Goal: Information Seeking & Learning: Learn about a topic

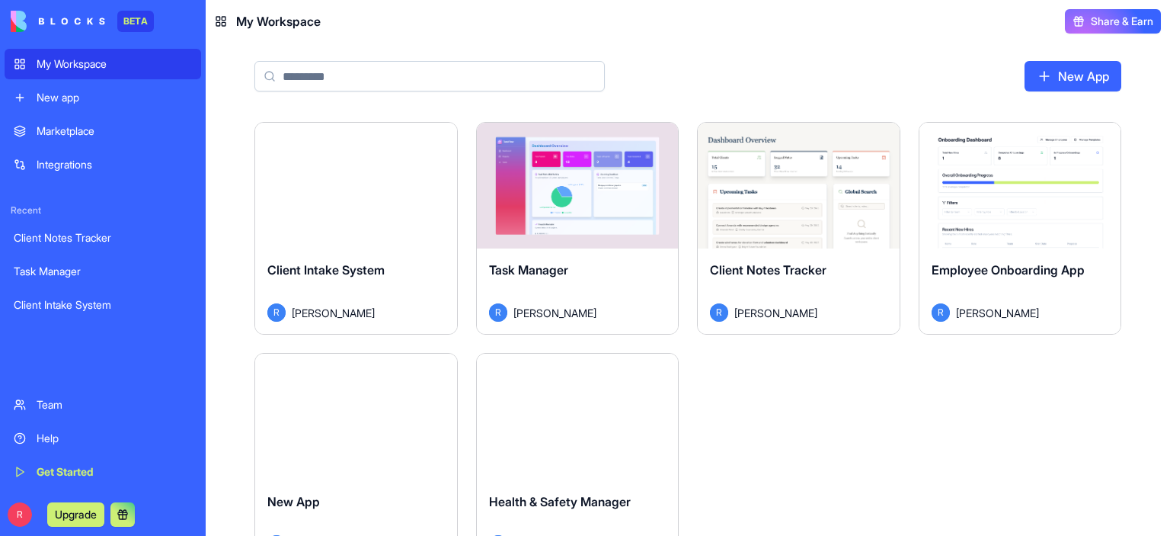
click at [568, 188] on button "Launch" at bounding box center [577, 186] width 114 height 30
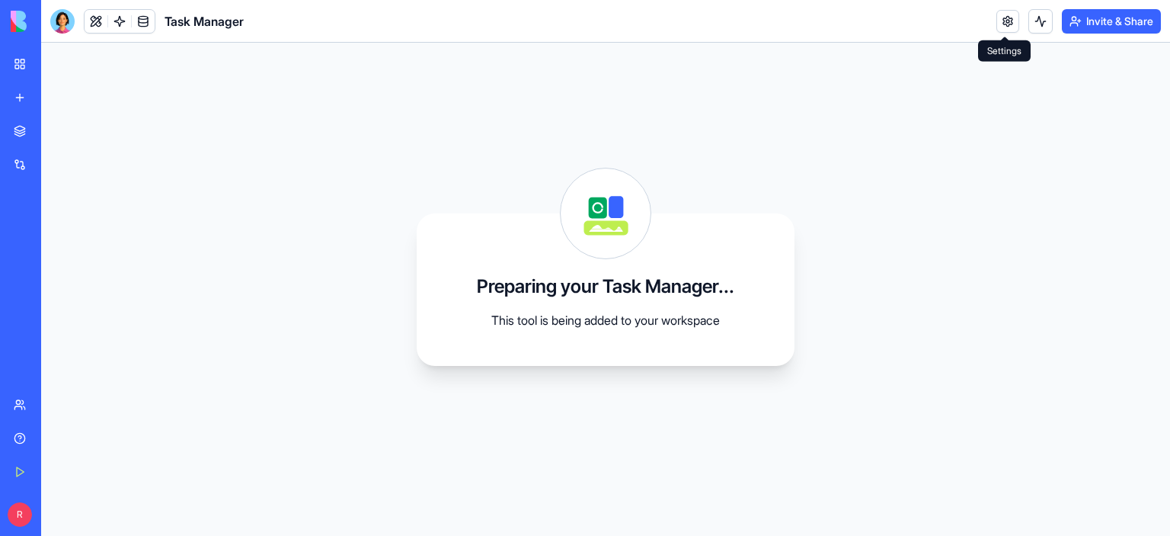
click at [999, 20] on link at bounding box center [1007, 21] width 23 height 23
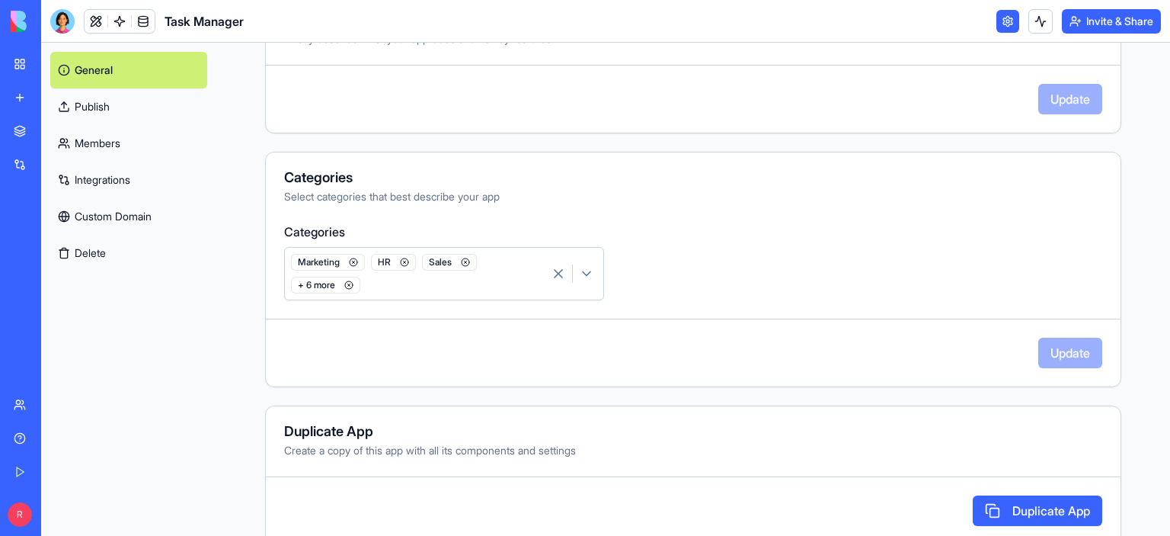
scroll to position [393, 0]
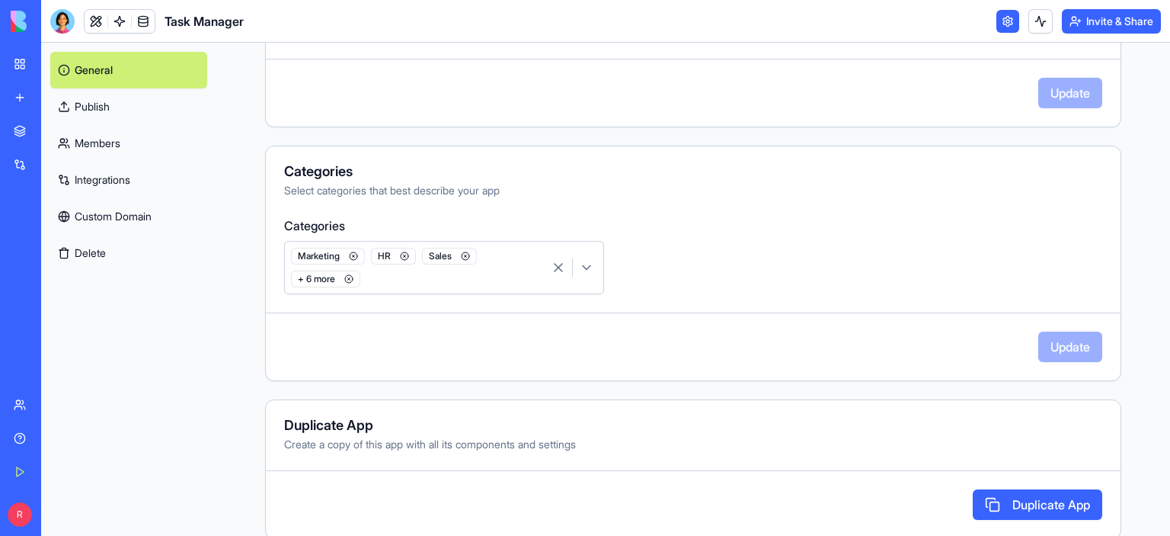
click at [593, 264] on icon "button" at bounding box center [586, 267] width 15 height 15
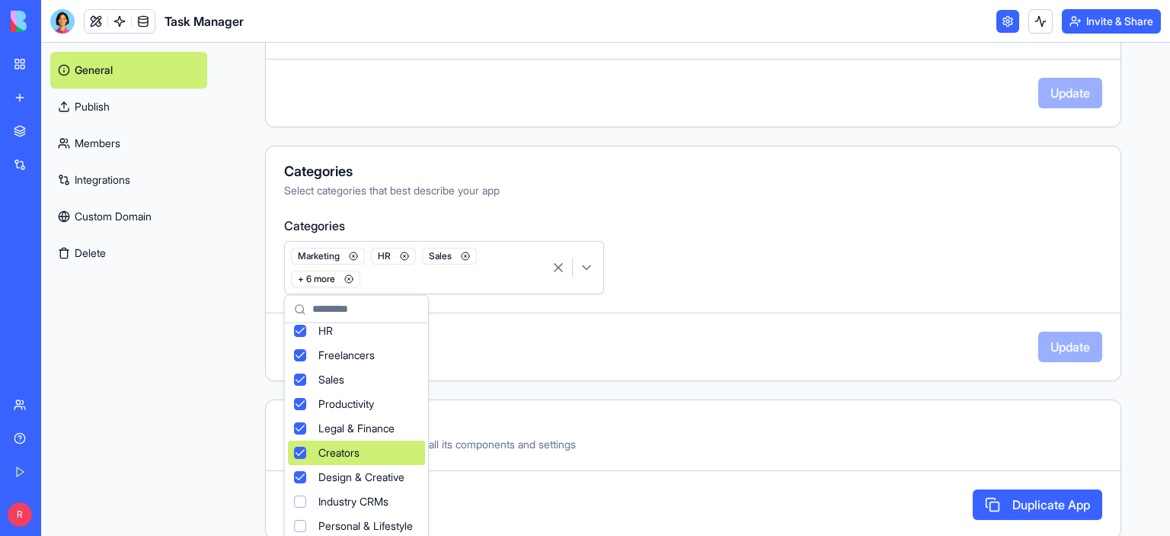
scroll to position [0, 0]
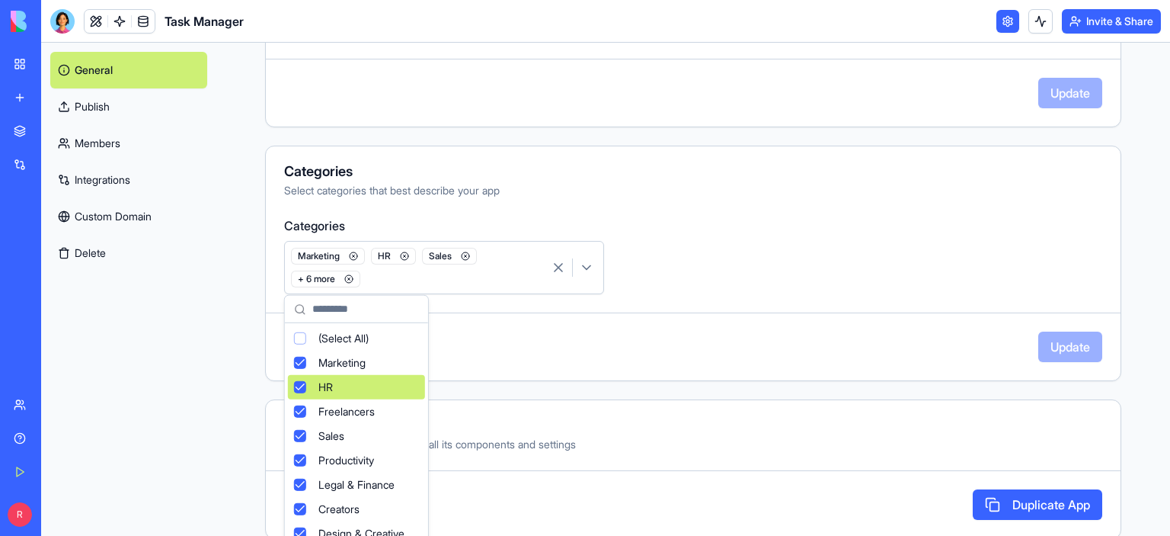
click at [803, 391] on html "**********" at bounding box center [585, 268] width 1170 height 536
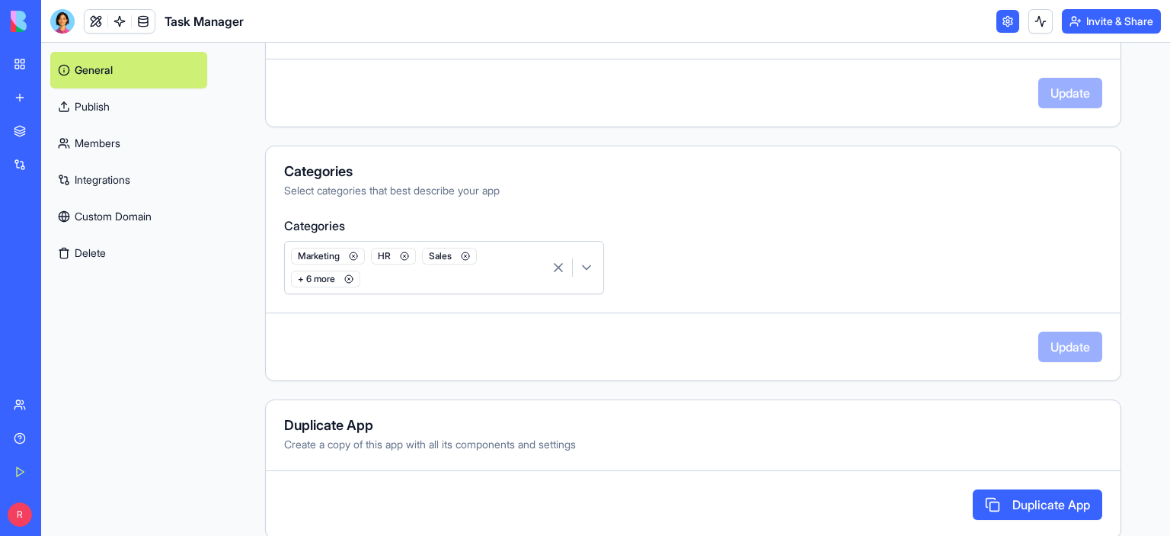
click at [334, 278] on span "+ 6 more" at bounding box center [325, 278] width 69 height 17
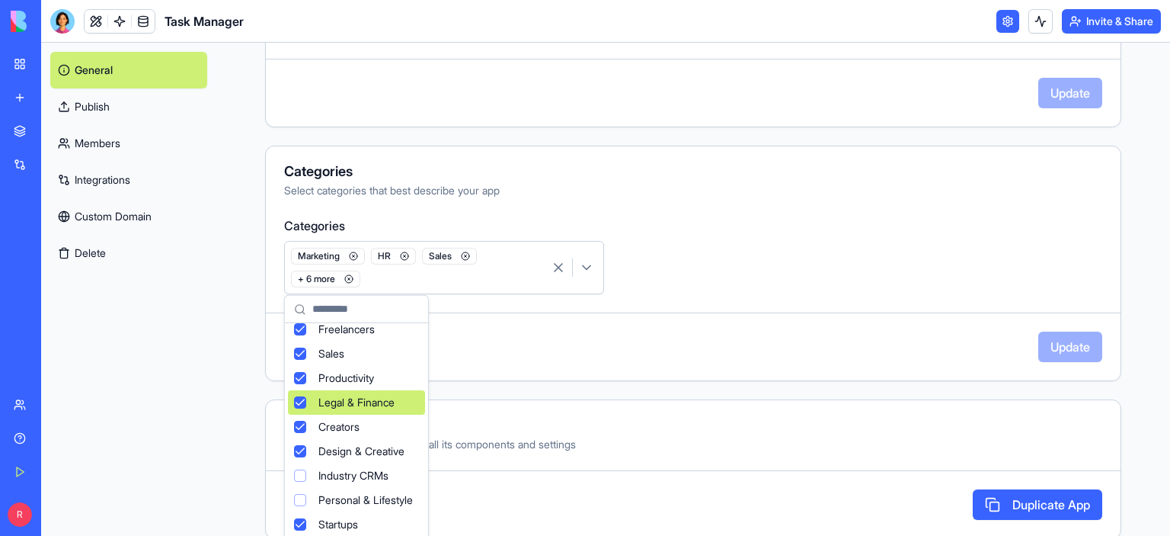
scroll to position [101, 0]
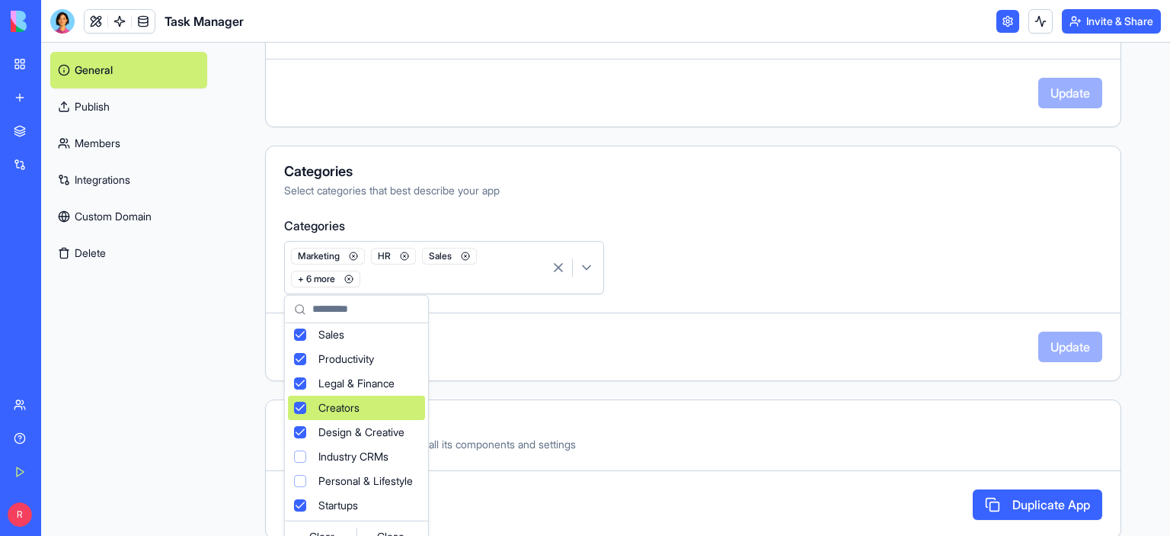
click at [761, 392] on html "**********" at bounding box center [585, 268] width 1170 height 536
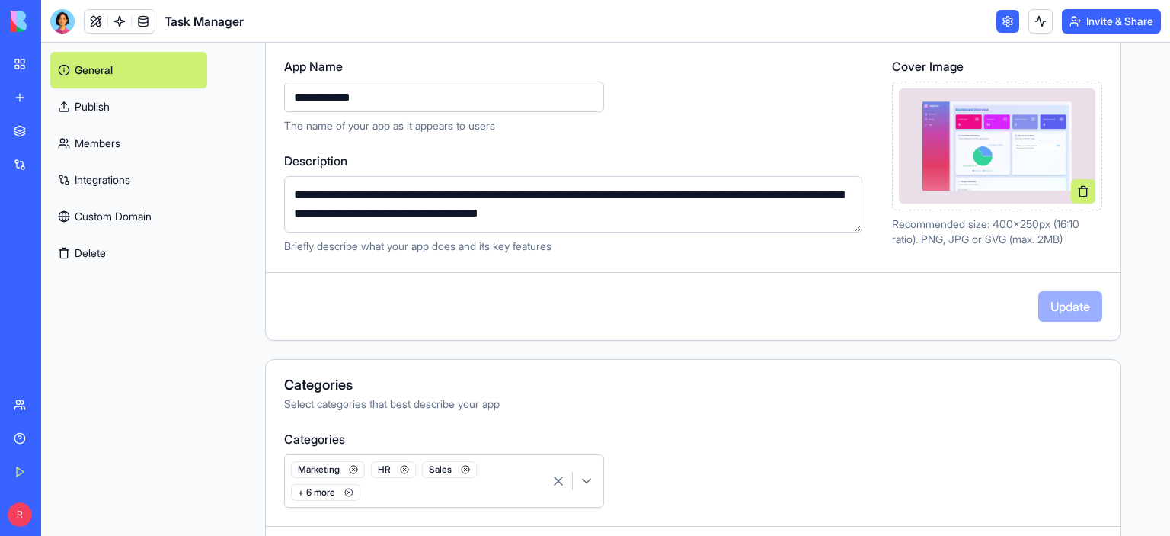
scroll to position [12, 0]
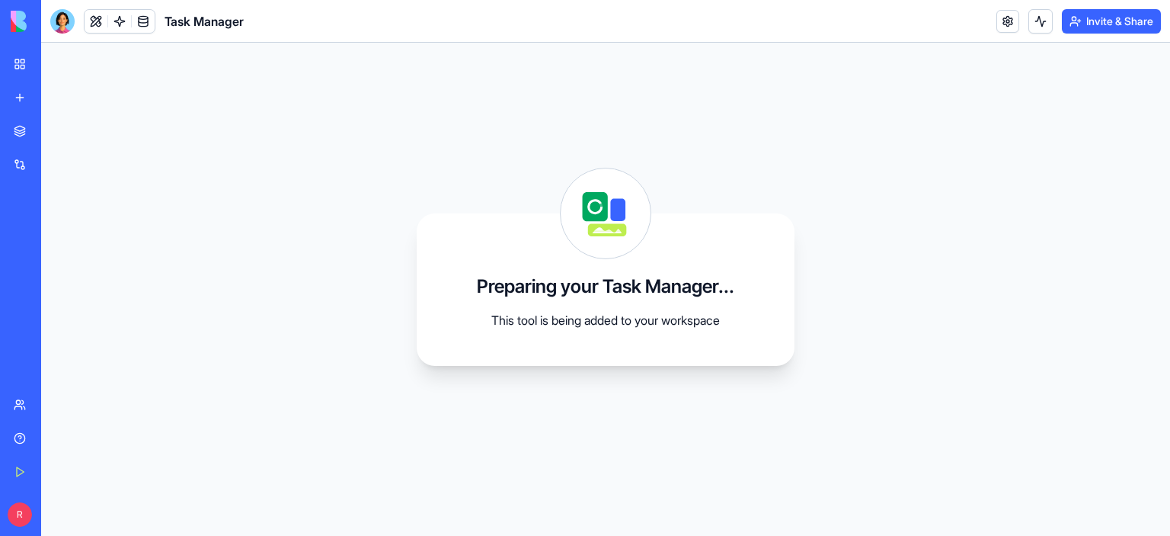
click at [22, 68] on link "My Workspace" at bounding box center [35, 64] width 61 height 30
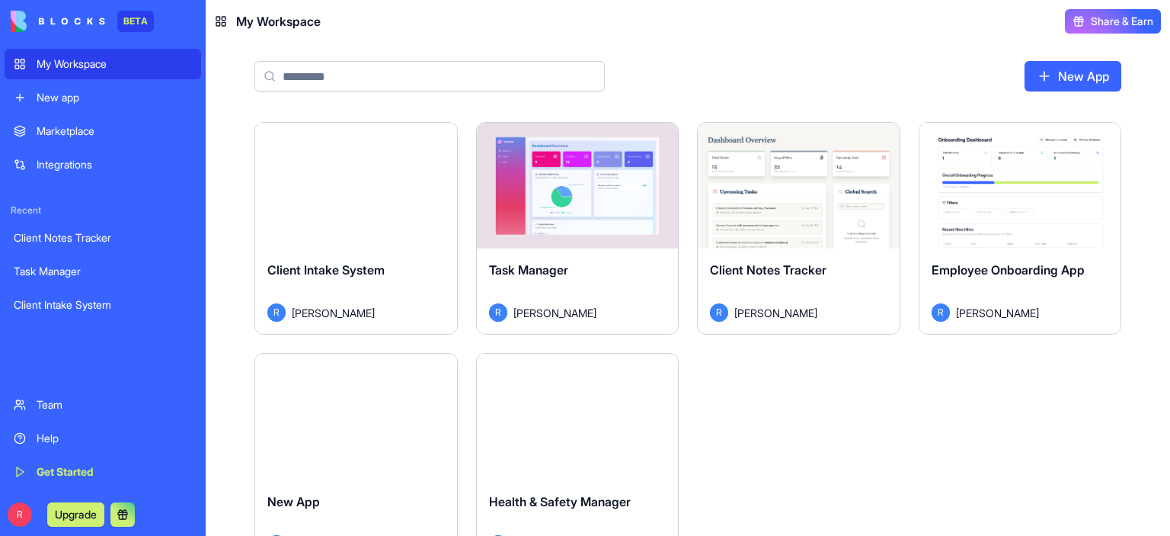
click at [785, 188] on button "Launch" at bounding box center [798, 186] width 114 height 30
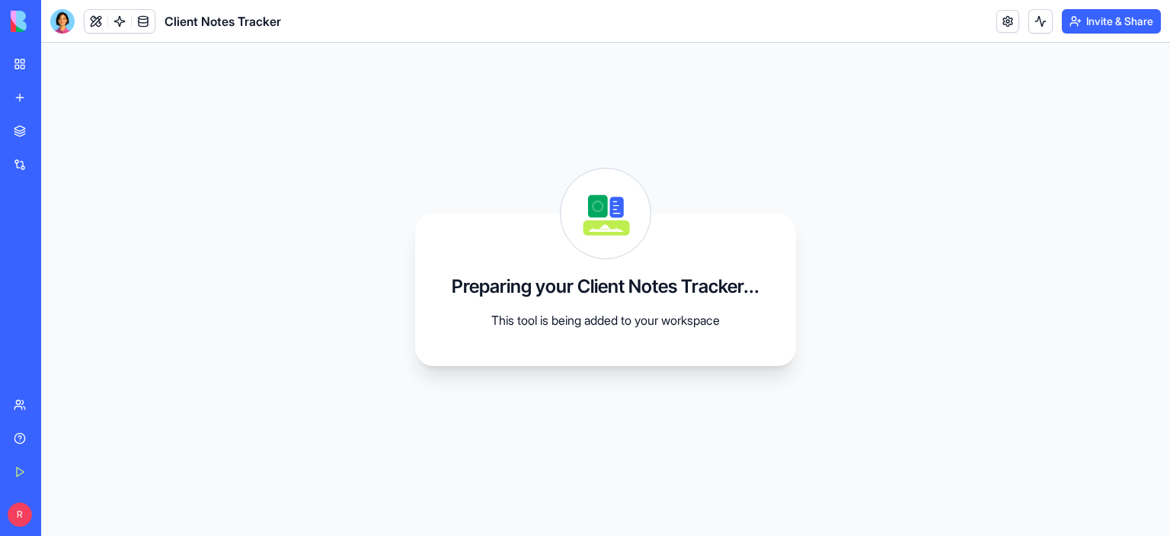
click at [40, 126] on div "Marketplace" at bounding box center [47, 130] width 20 height 15
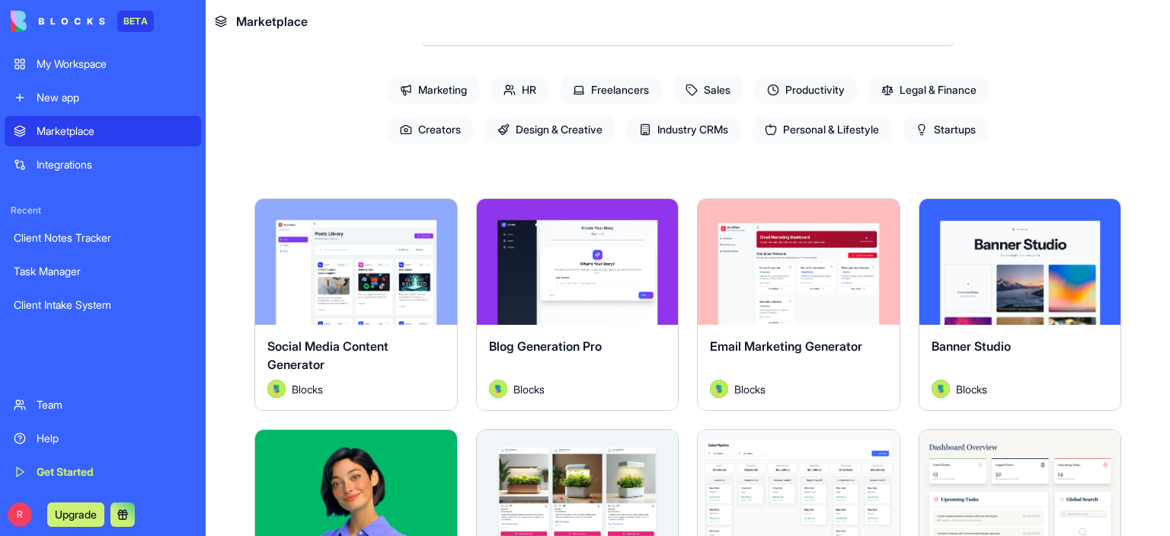
scroll to position [76, 0]
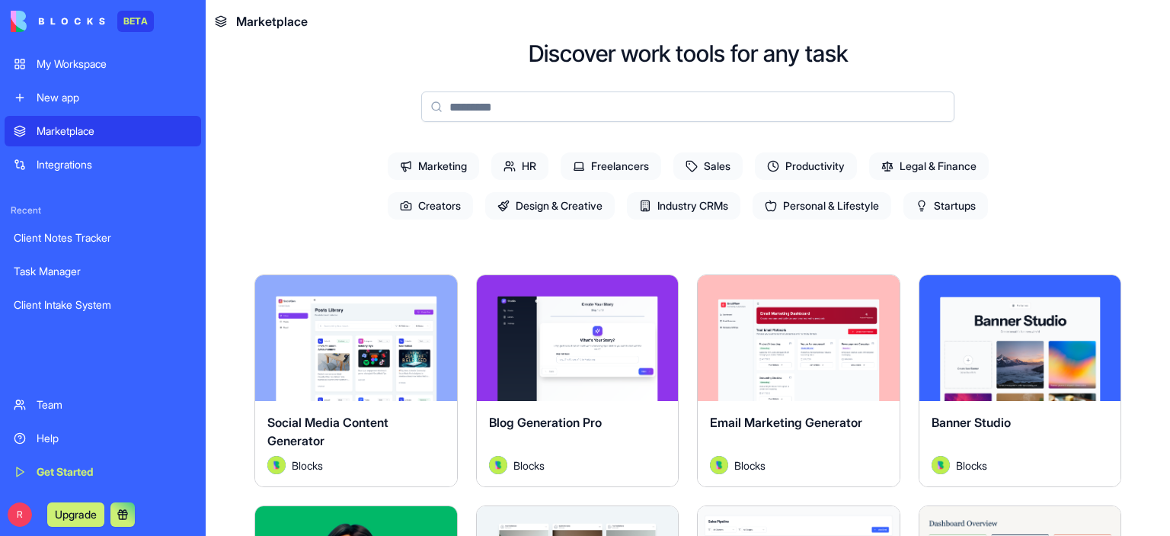
click at [527, 167] on span "HR" at bounding box center [519, 165] width 57 height 27
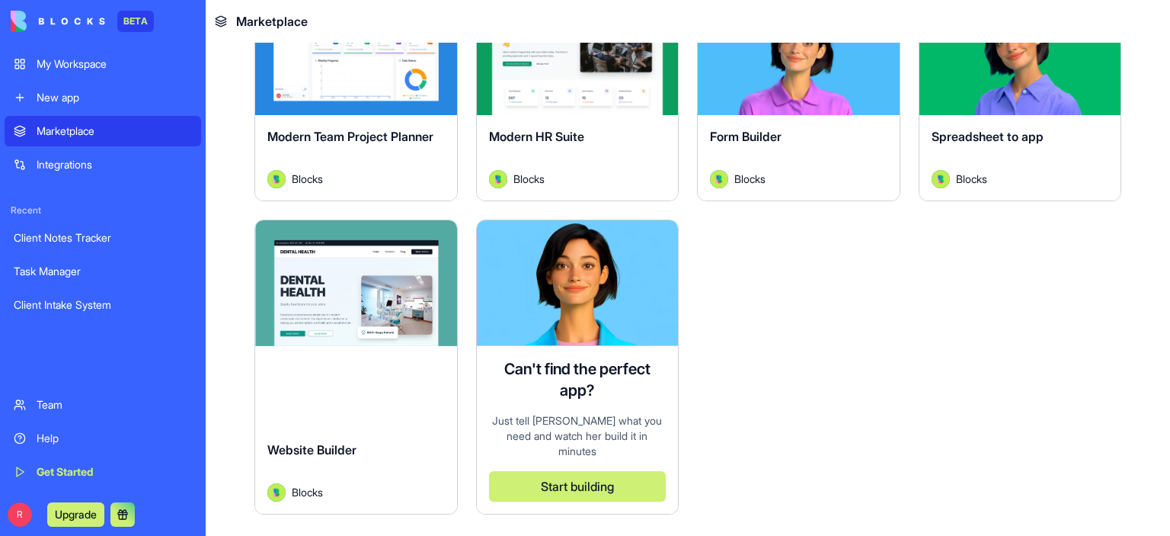
scroll to position [365, 0]
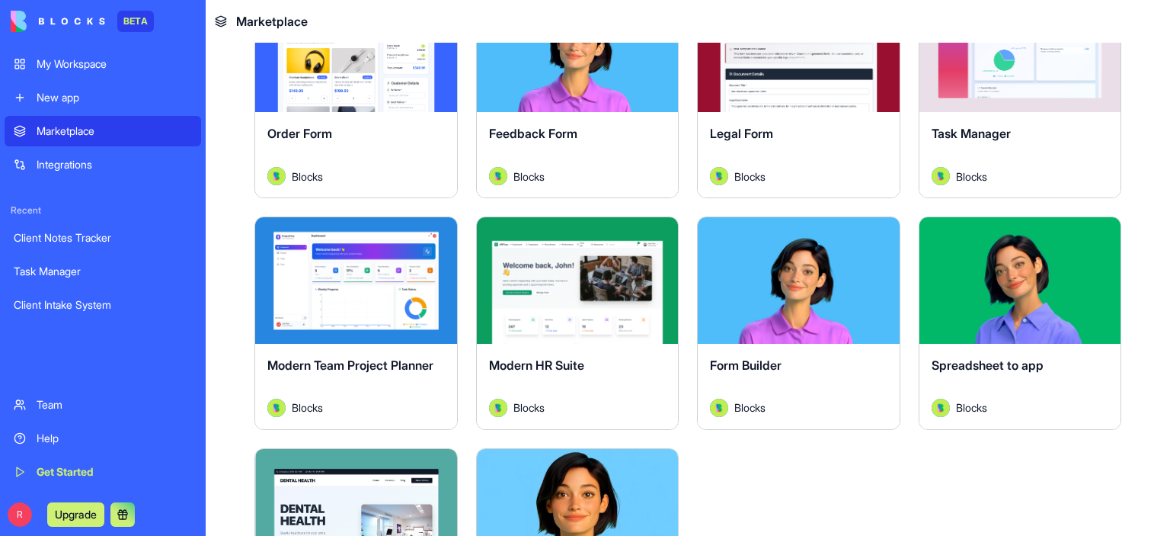
click at [582, 281] on button "Explore" at bounding box center [577, 280] width 114 height 30
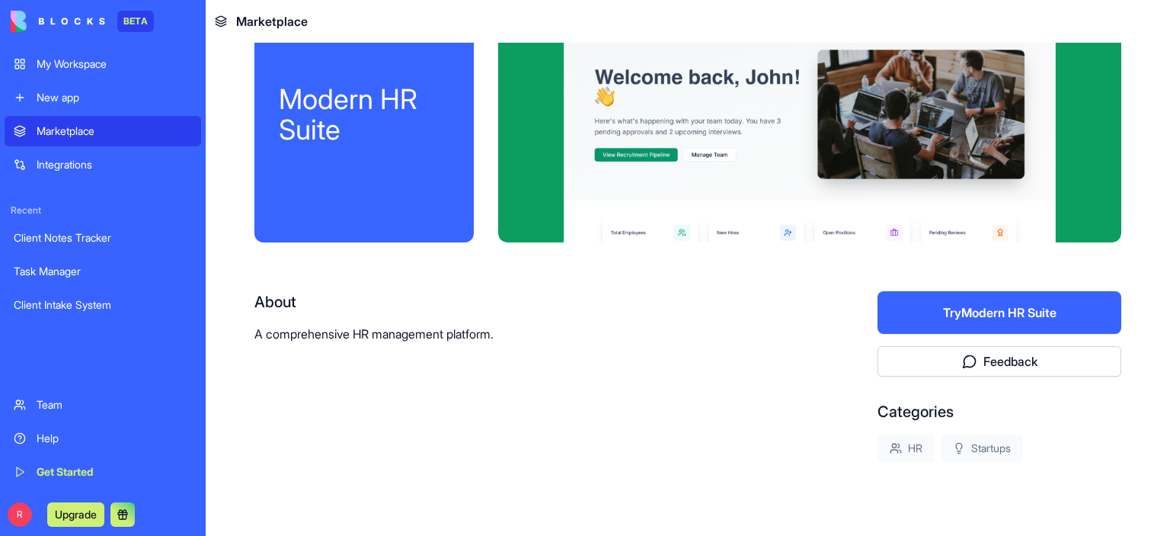
scroll to position [76, 0]
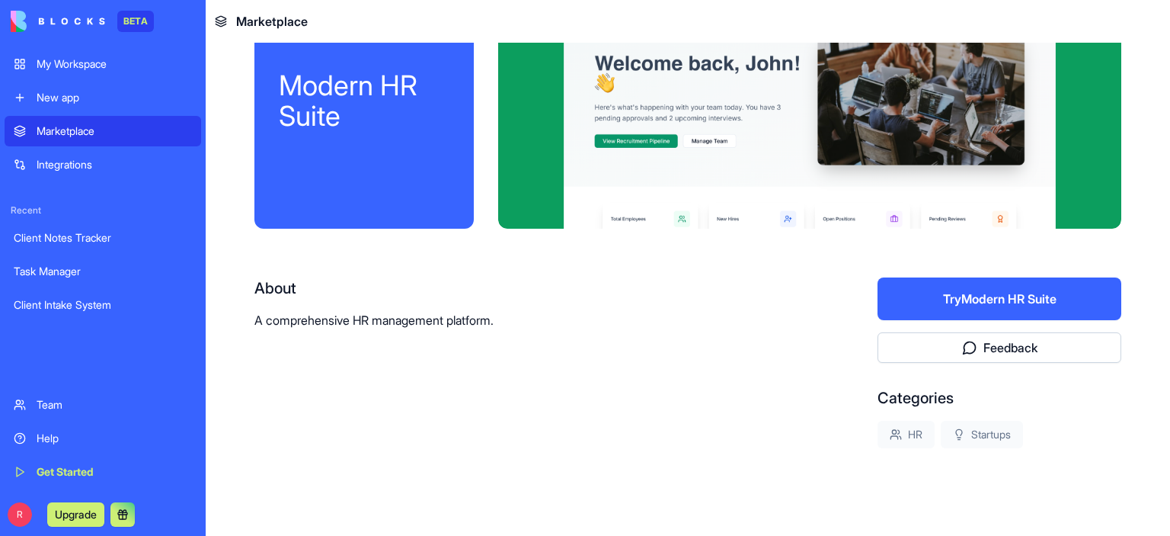
click at [966, 298] on button "Try Modern HR Suite" at bounding box center [1000, 298] width 244 height 43
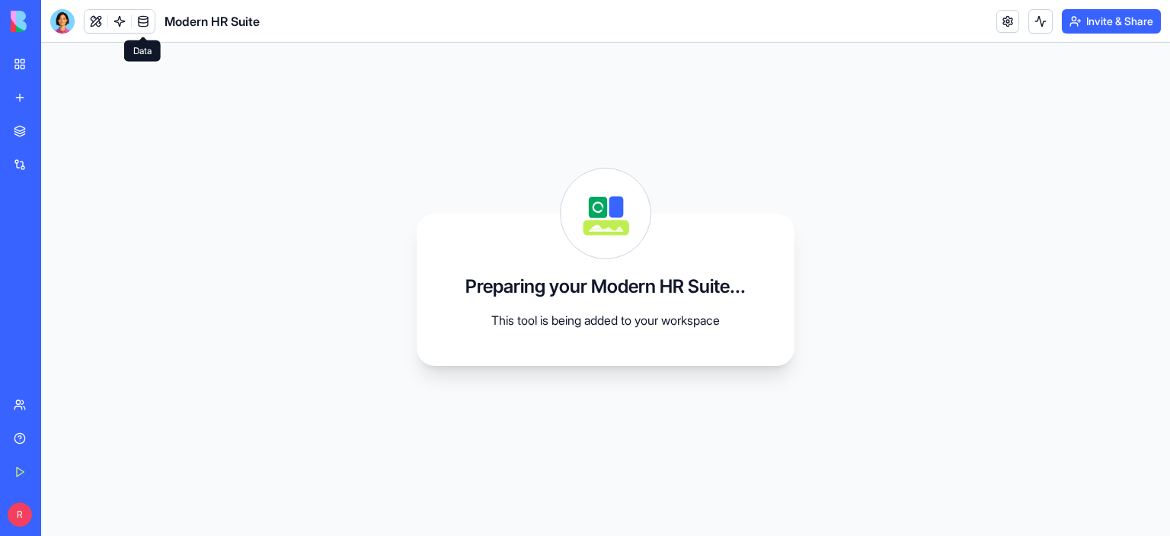
click at [143, 20] on link at bounding box center [143, 21] width 23 height 23
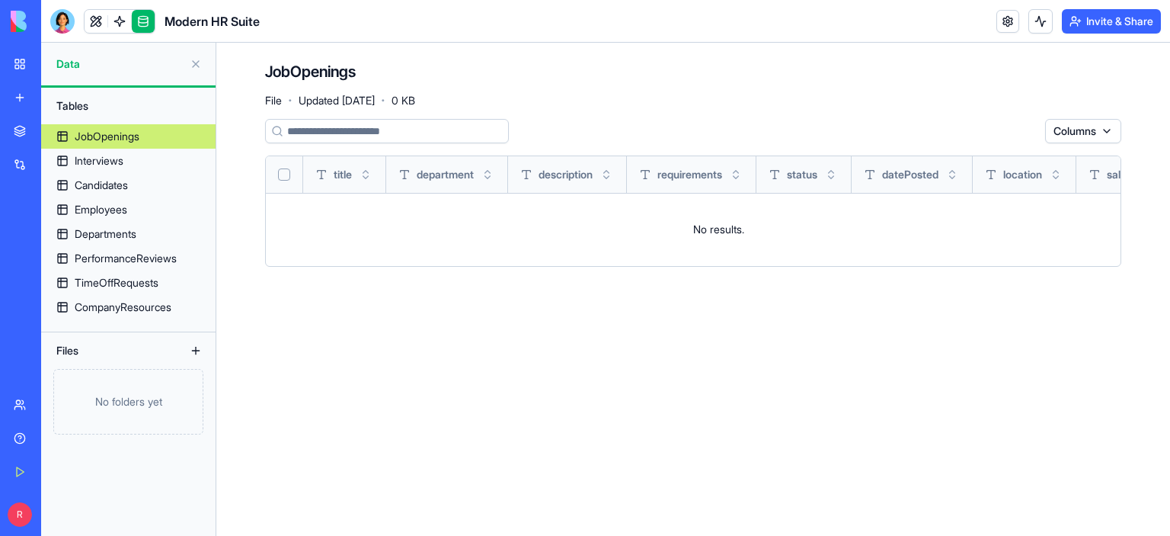
click at [1143, 18] on button "Invite & Share" at bounding box center [1111, 21] width 99 height 24
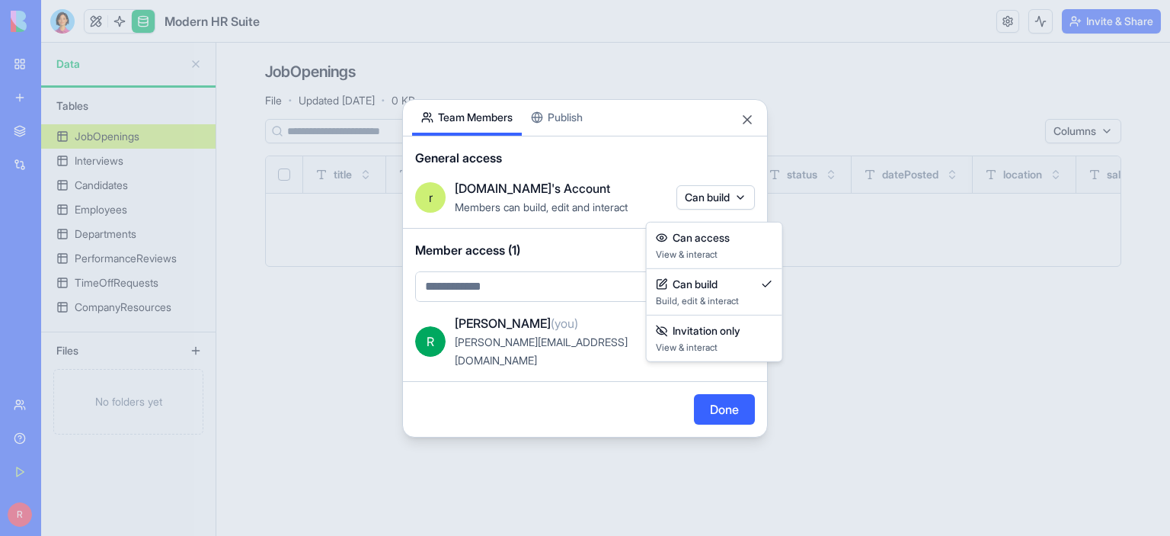
click at [747, 207] on body "BETA My Workspace New app Marketplace Integrations Recent Task Manager Client I…" at bounding box center [585, 268] width 1170 height 536
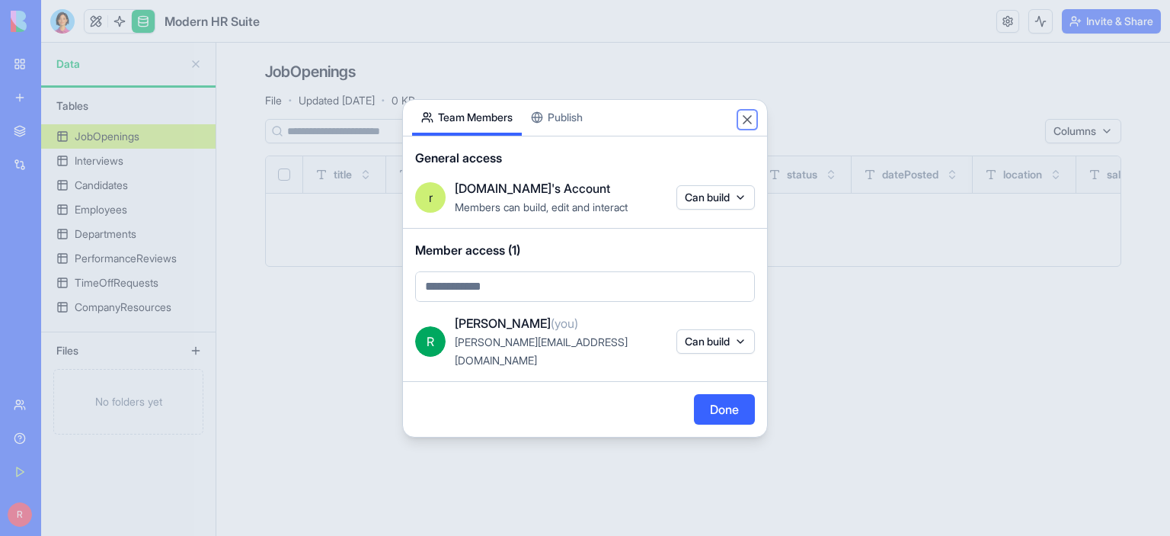
click at [745, 125] on button "Close" at bounding box center [747, 119] width 15 height 15
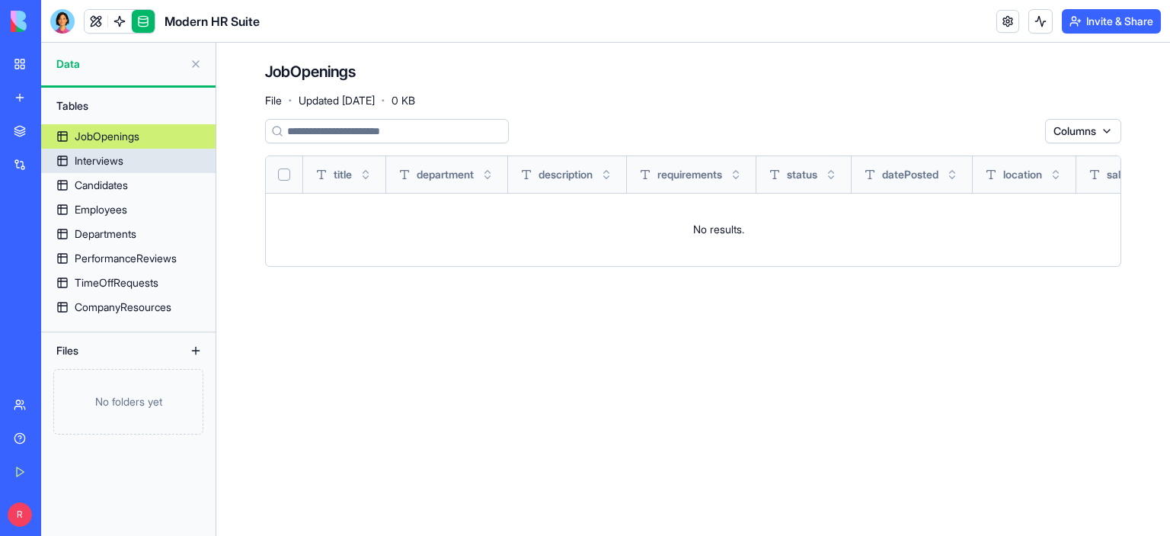
click at [120, 165] on div "Interviews" at bounding box center [99, 160] width 49 height 15
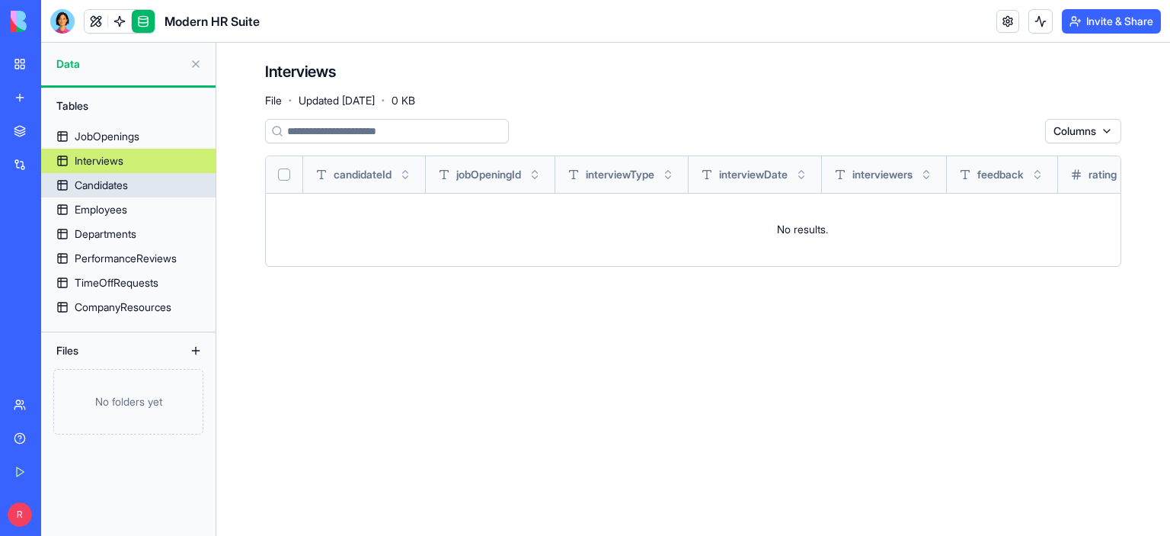
click at [101, 183] on div "Candidates" at bounding box center [101, 184] width 53 height 15
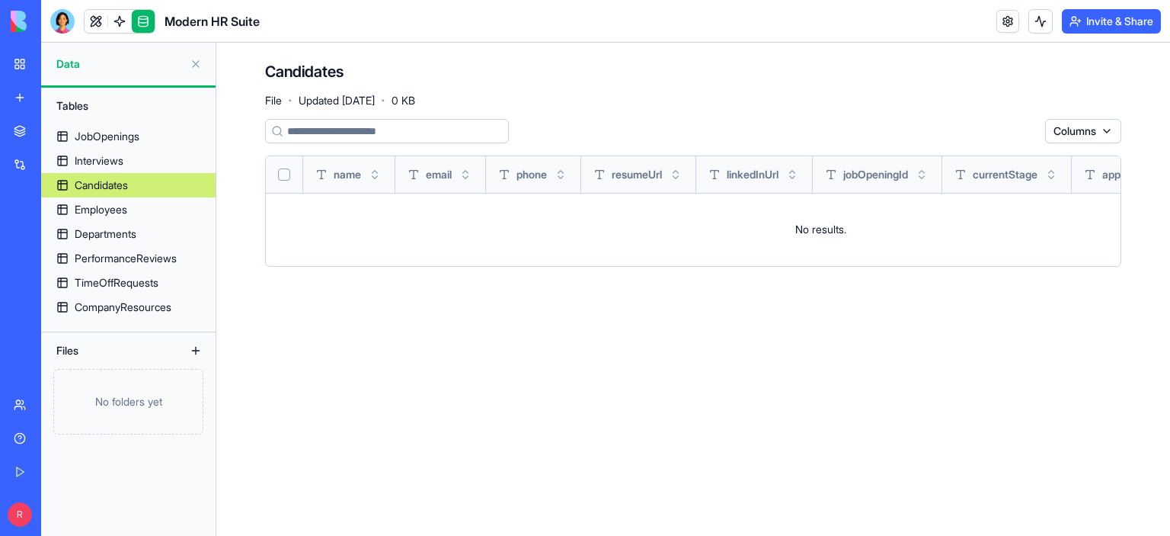
click at [436, 309] on main "Candidates File · Updated [DATE] · 0 KB Columns name email phone resumeUrl link…" at bounding box center [693, 289] width 954 height 493
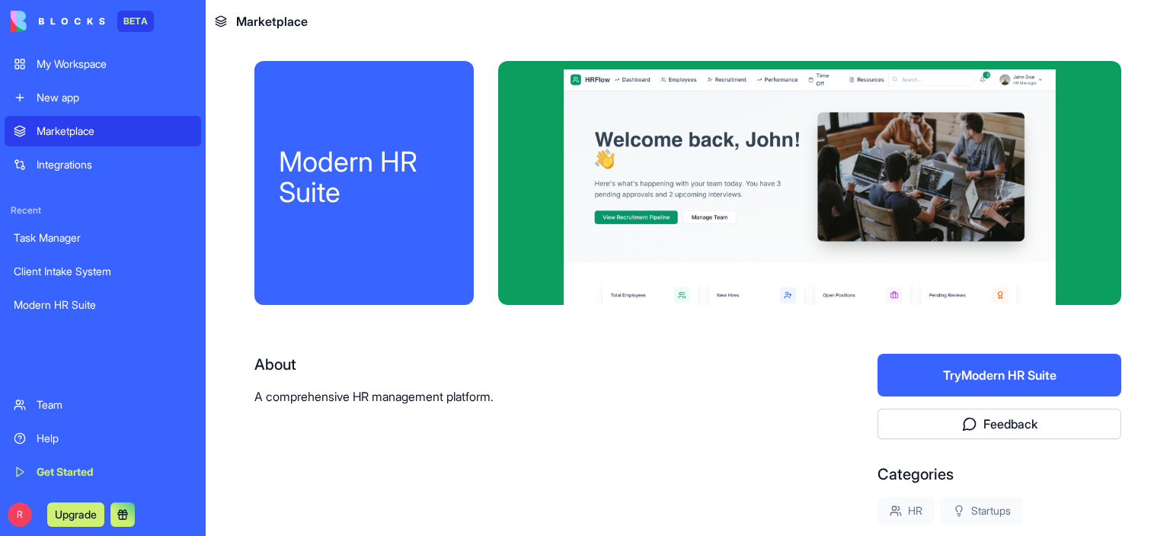
click at [53, 98] on div "New app" at bounding box center [114, 97] width 155 height 15
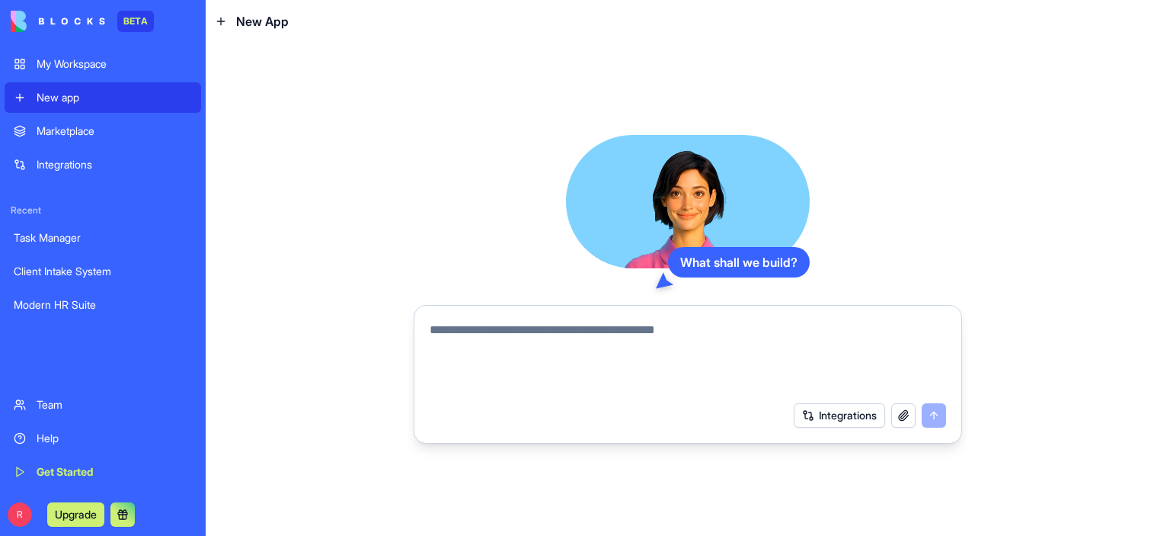
click at [85, 132] on div "Marketplace" at bounding box center [114, 130] width 155 height 15
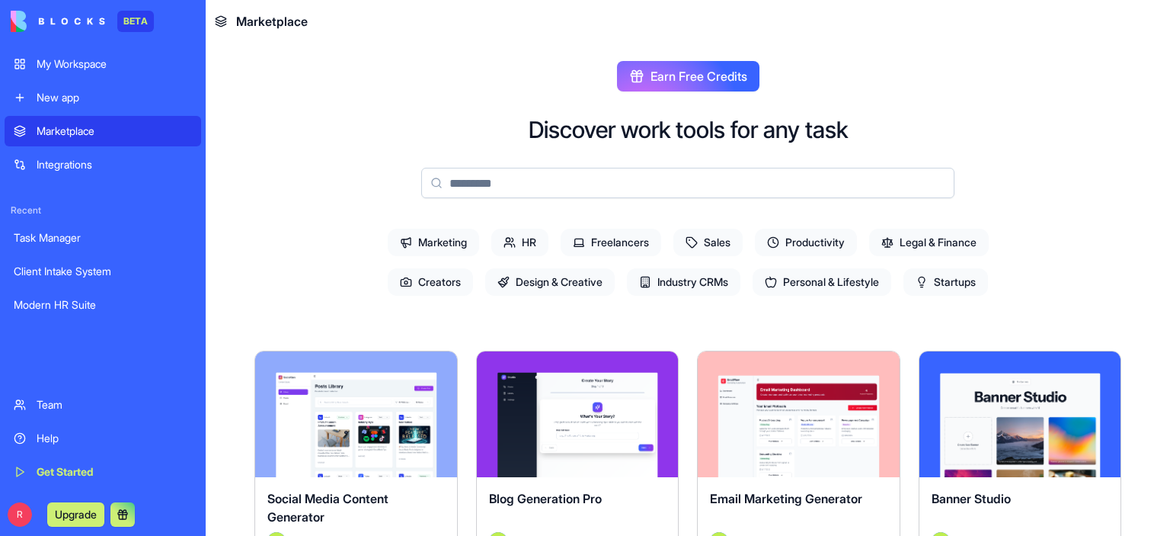
click at [964, 241] on span "Legal & Finance" at bounding box center [929, 242] width 120 height 27
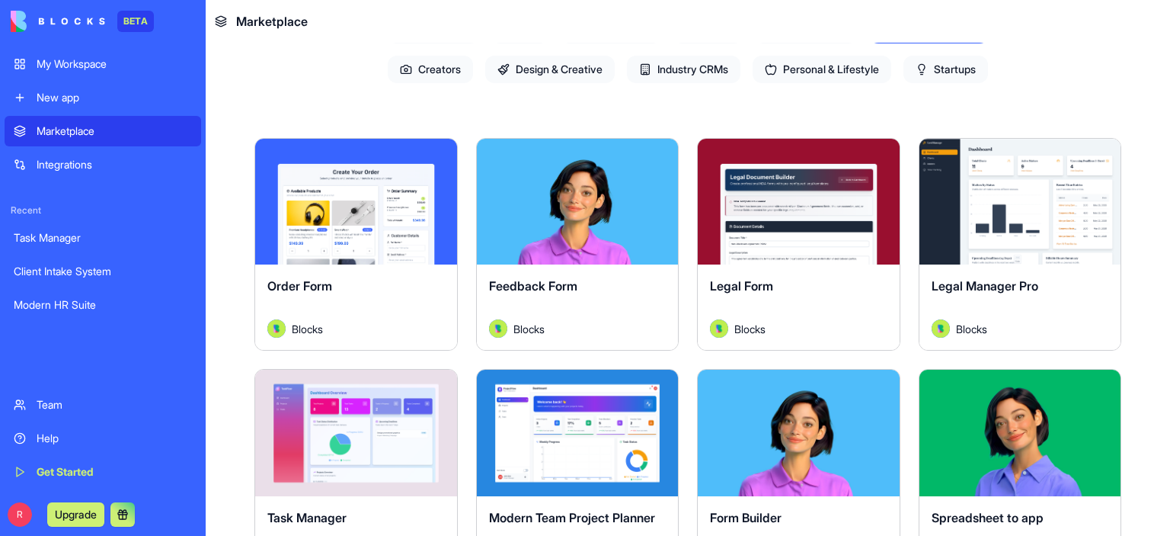
scroll to position [60, 0]
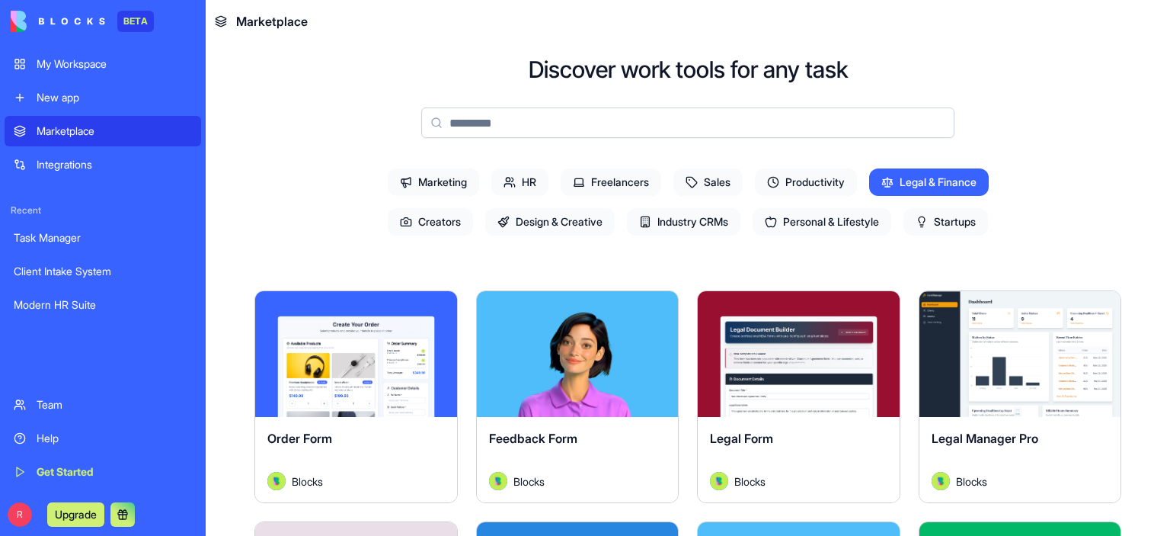
click at [943, 182] on span "Legal & Finance" at bounding box center [929, 181] width 120 height 27
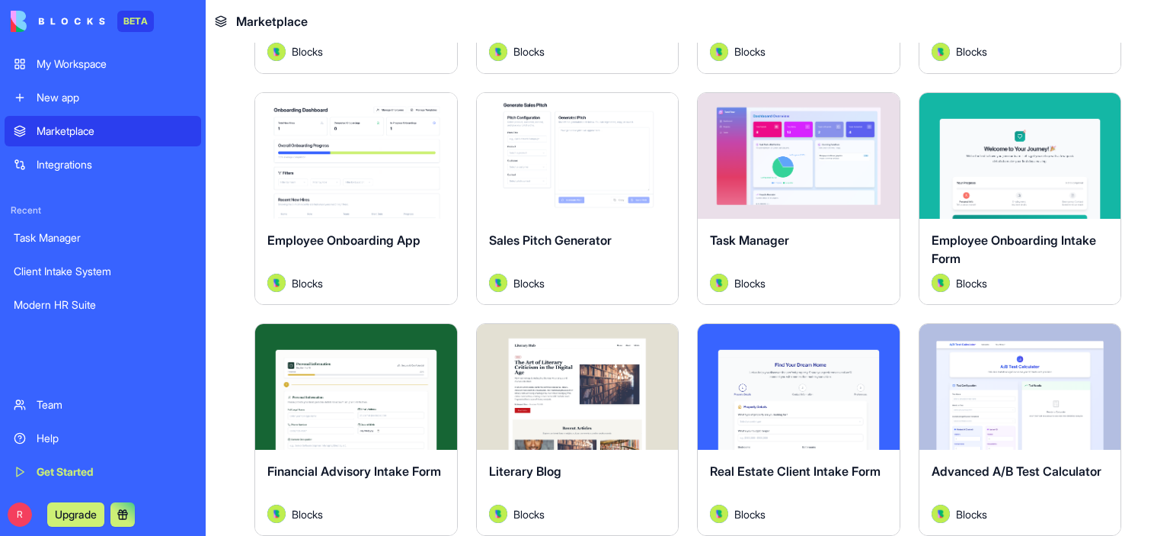
scroll to position [2345, 0]
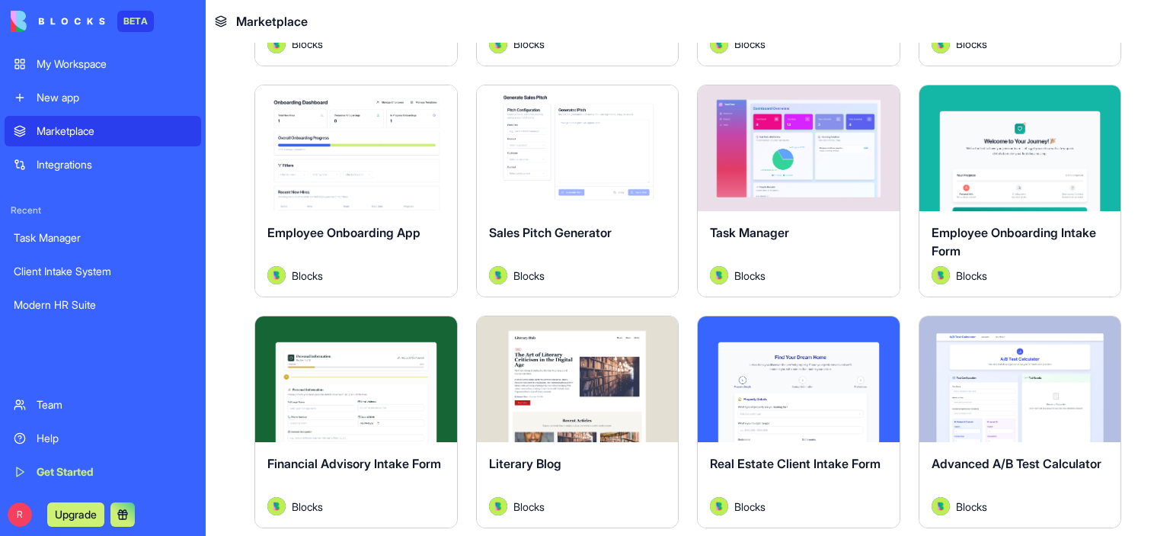
click at [1017, 225] on span "Employee Onboarding Intake Form" at bounding box center [1014, 242] width 165 height 34
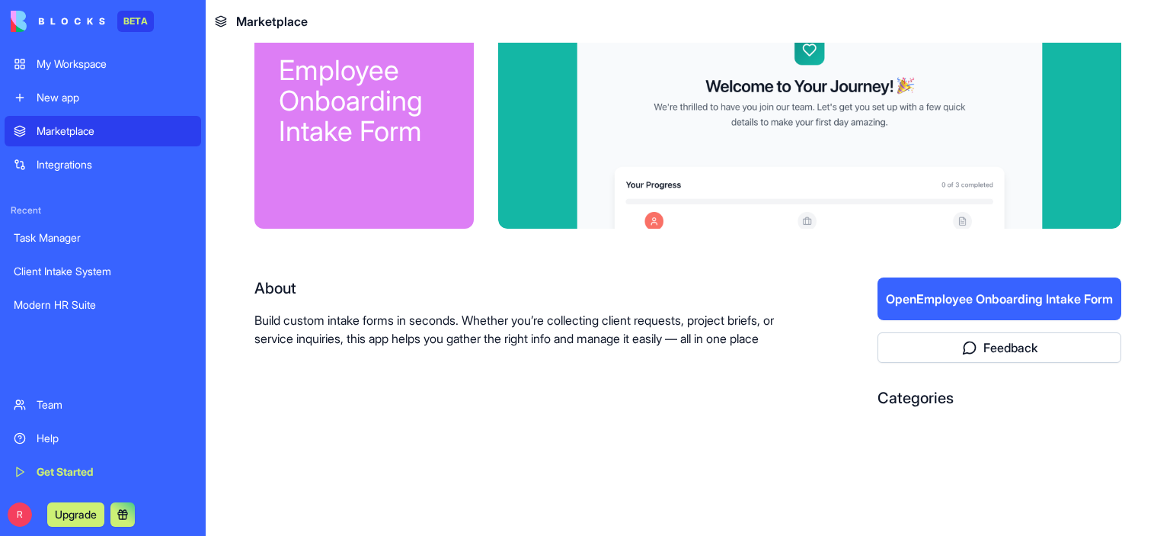
scroll to position [76, 0]
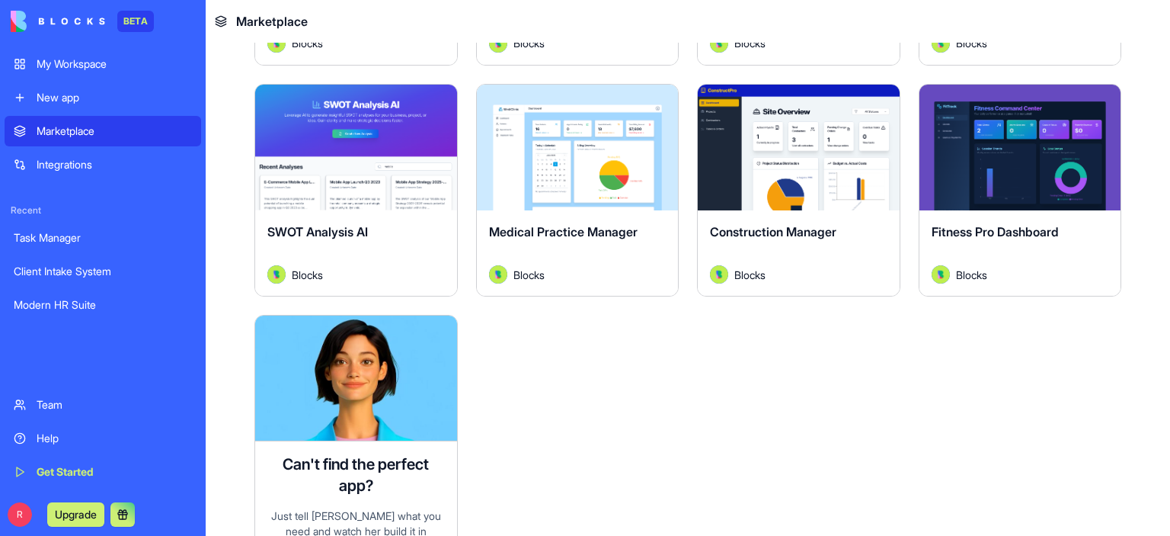
scroll to position [3801, 0]
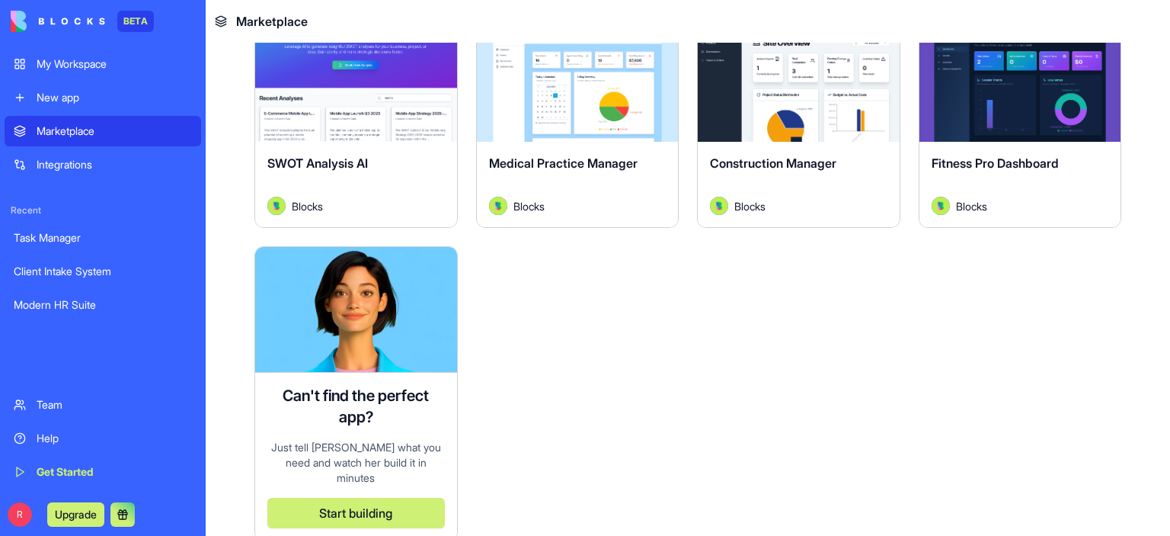
click at [52, 63] on div "My Workspace" at bounding box center [114, 63] width 155 height 15
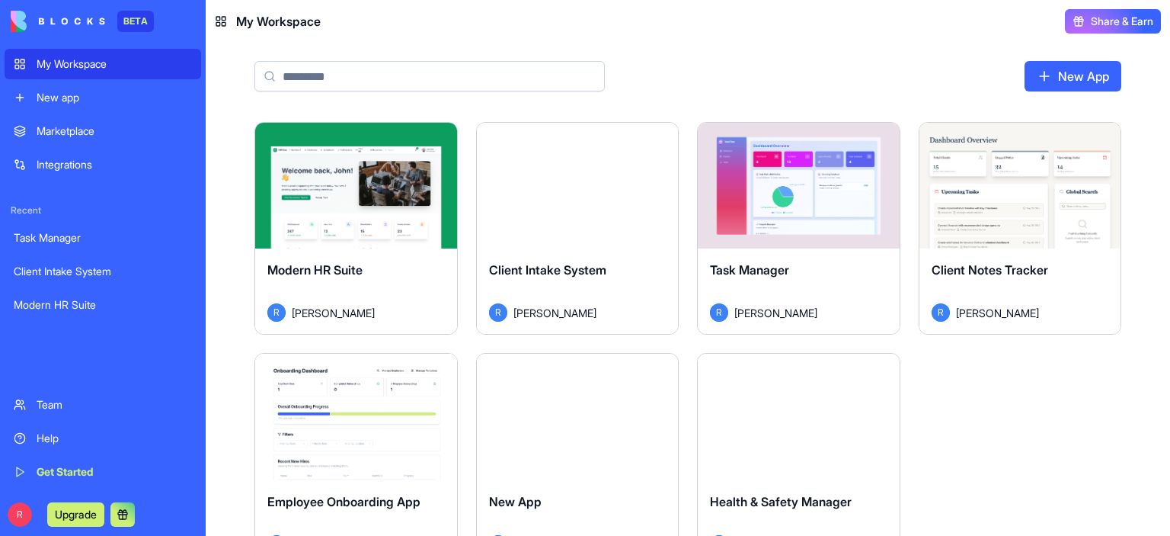
click at [78, 158] on div "Integrations" at bounding box center [114, 164] width 155 height 15
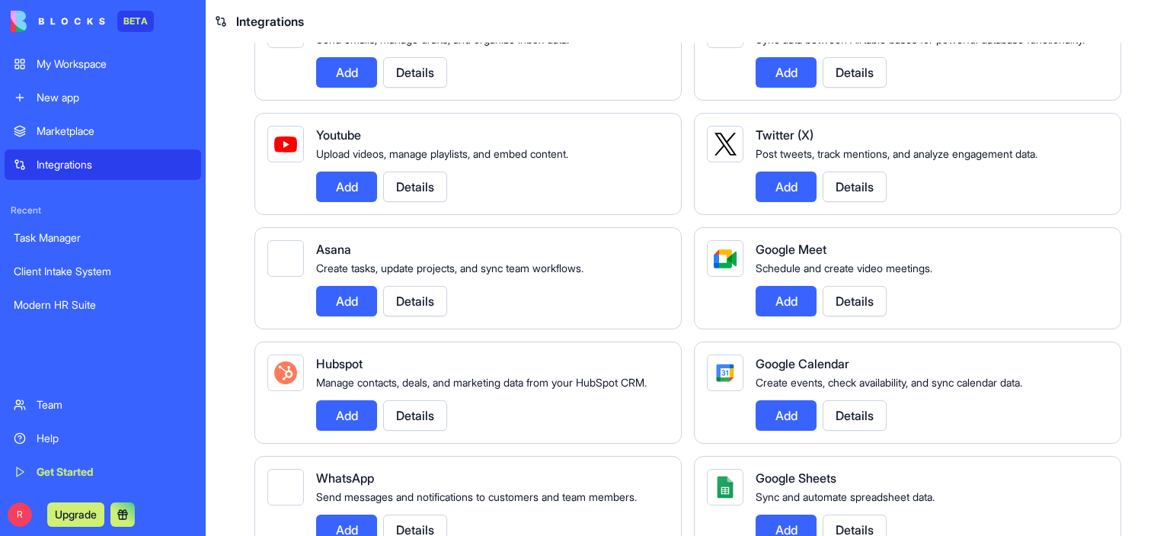
scroll to position [381, 0]
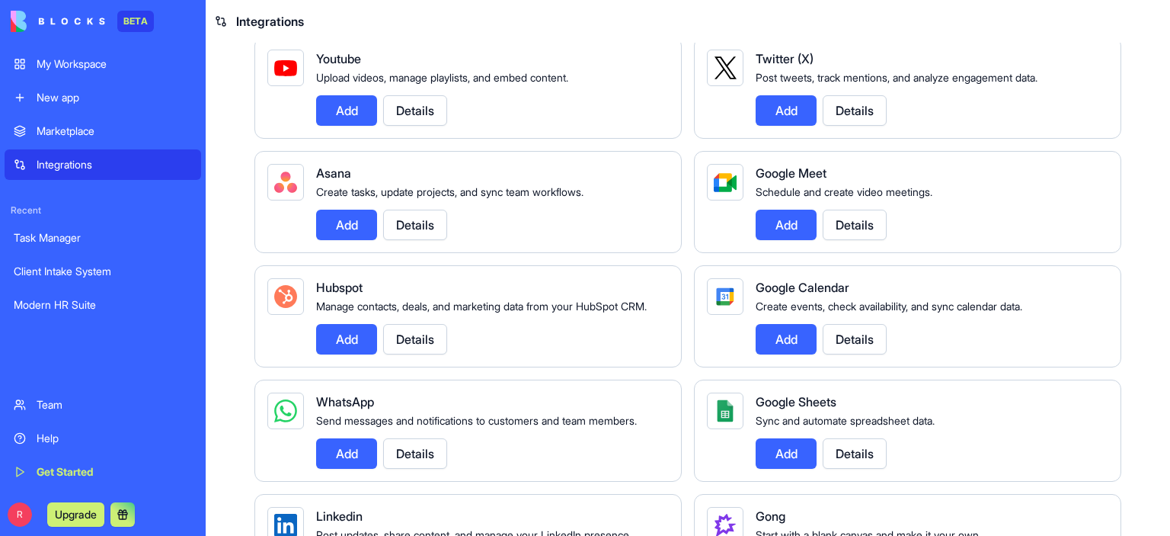
click at [360, 126] on button "Add" at bounding box center [346, 110] width 61 height 30
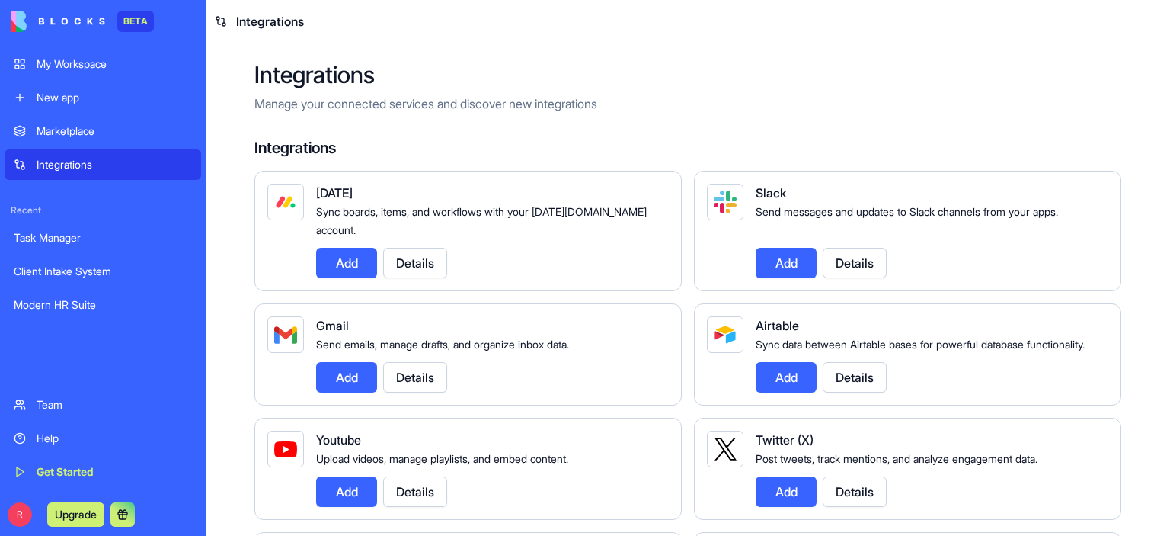
click at [340, 392] on button "Add" at bounding box center [346, 377] width 61 height 30
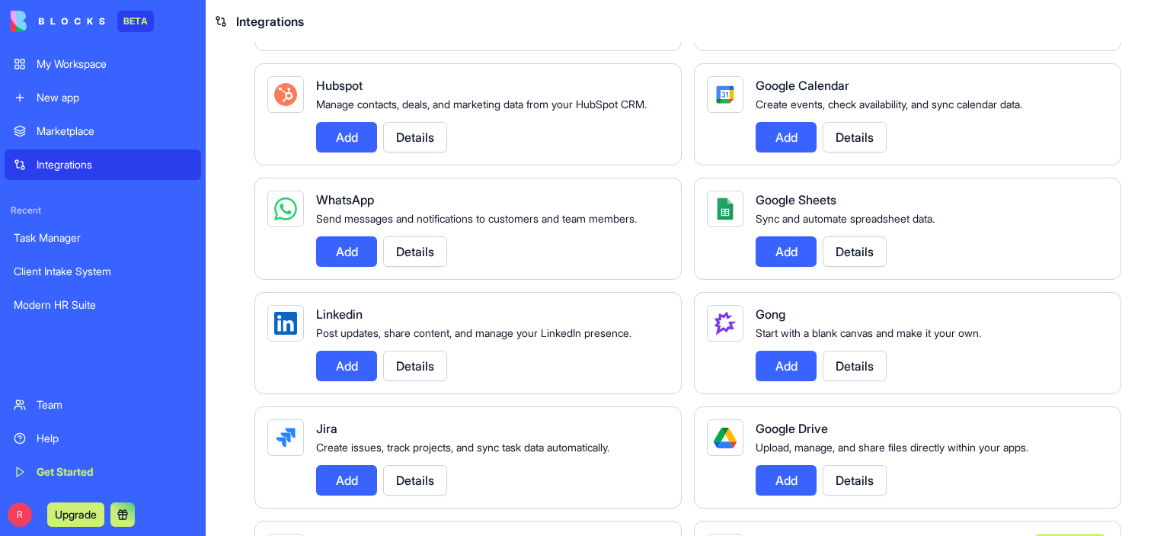
scroll to position [609, 0]
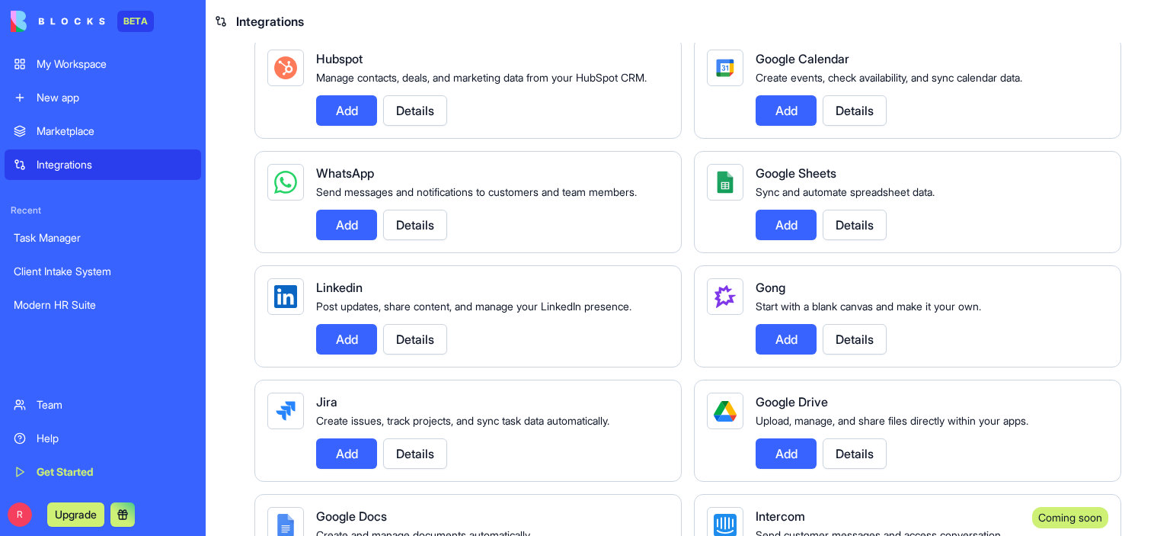
click at [342, 240] on button "Add" at bounding box center [346, 224] width 61 height 30
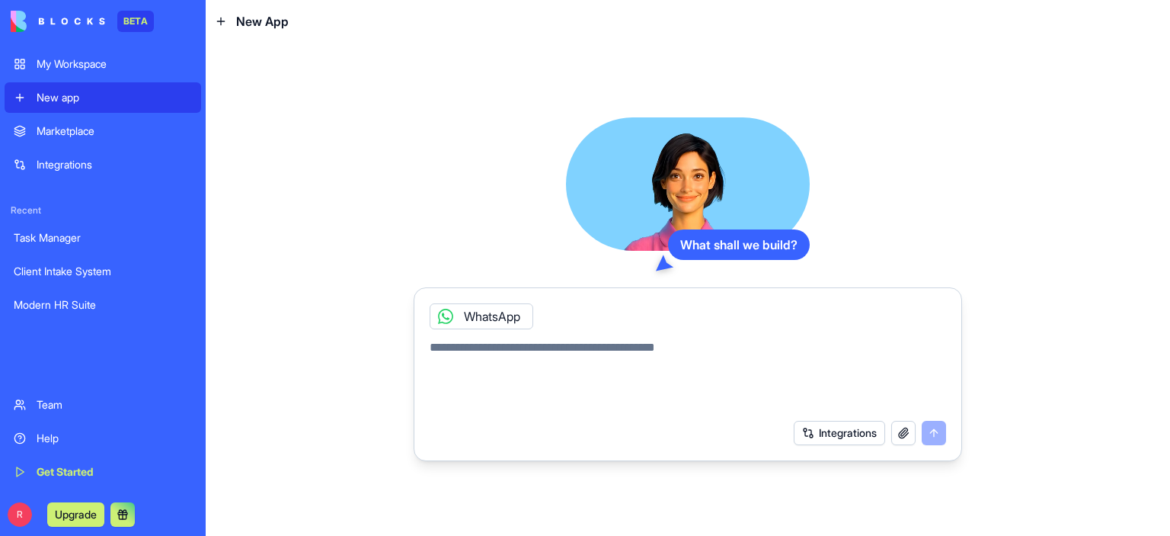
click at [85, 69] on div "My Workspace" at bounding box center [114, 63] width 155 height 15
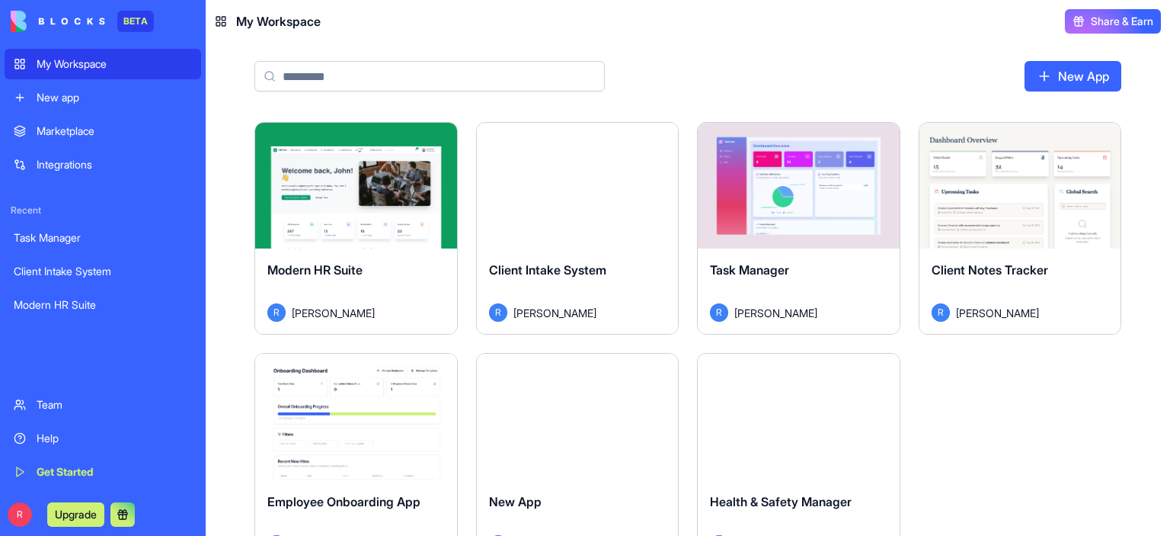
scroll to position [314, 0]
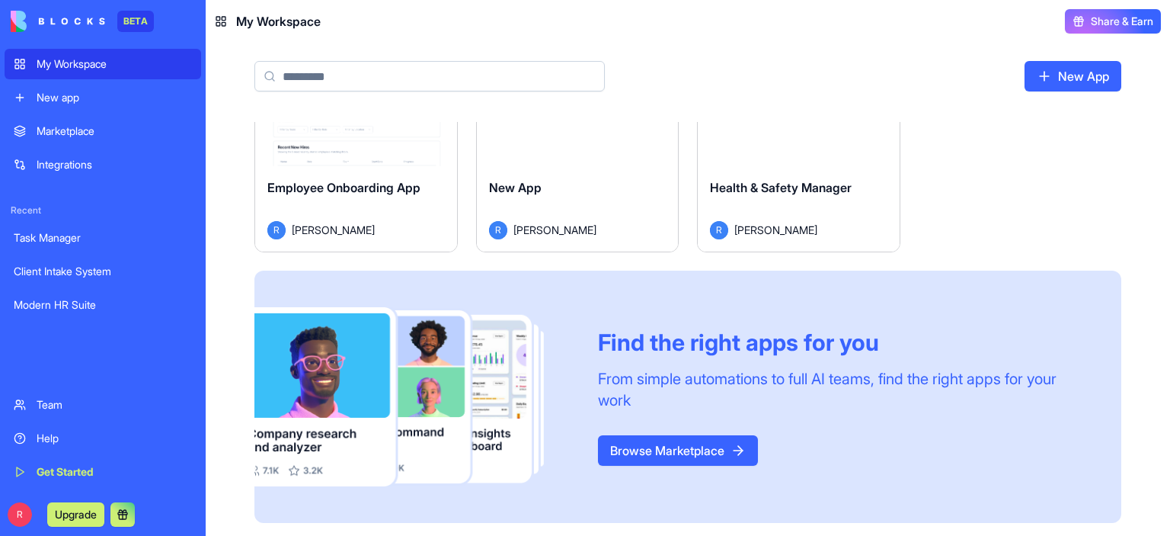
click at [660, 438] on link "Browse Marketplace" at bounding box center [678, 450] width 160 height 30
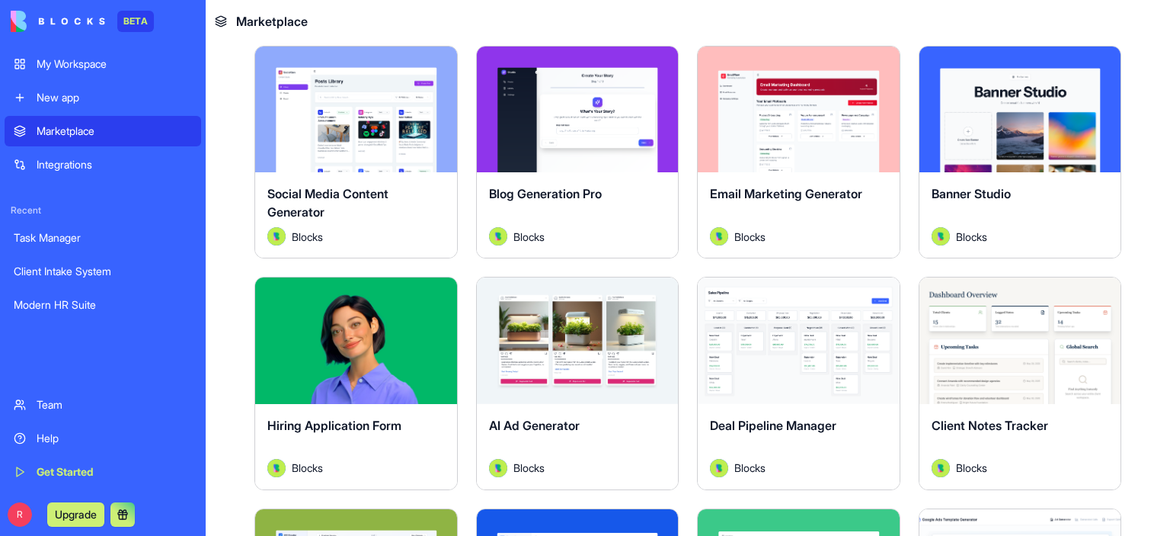
scroll to position [457, 0]
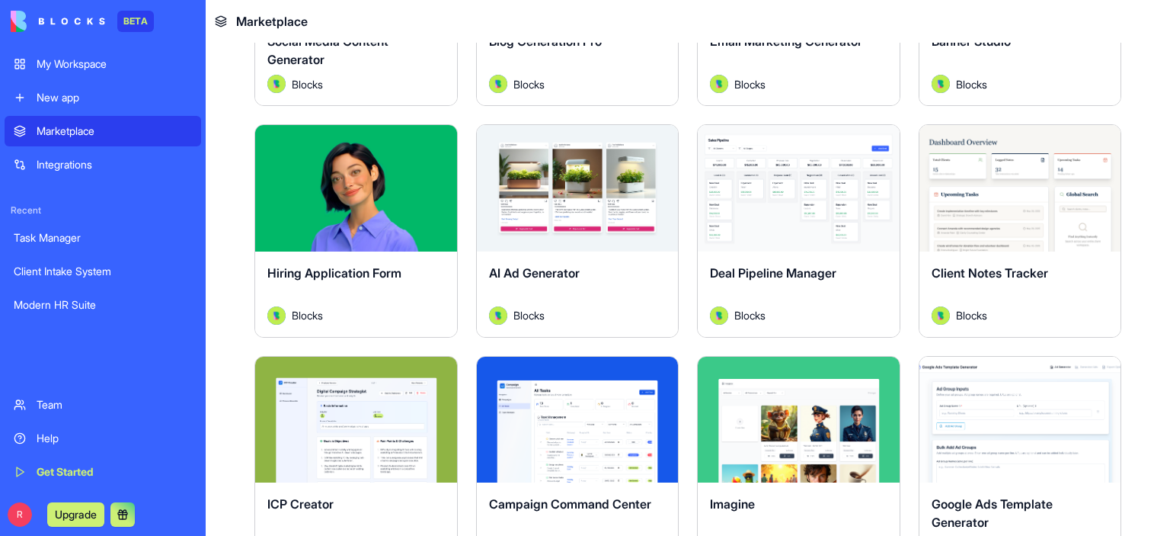
click at [360, 267] on span "Hiring Application Form" at bounding box center [334, 272] width 134 height 15
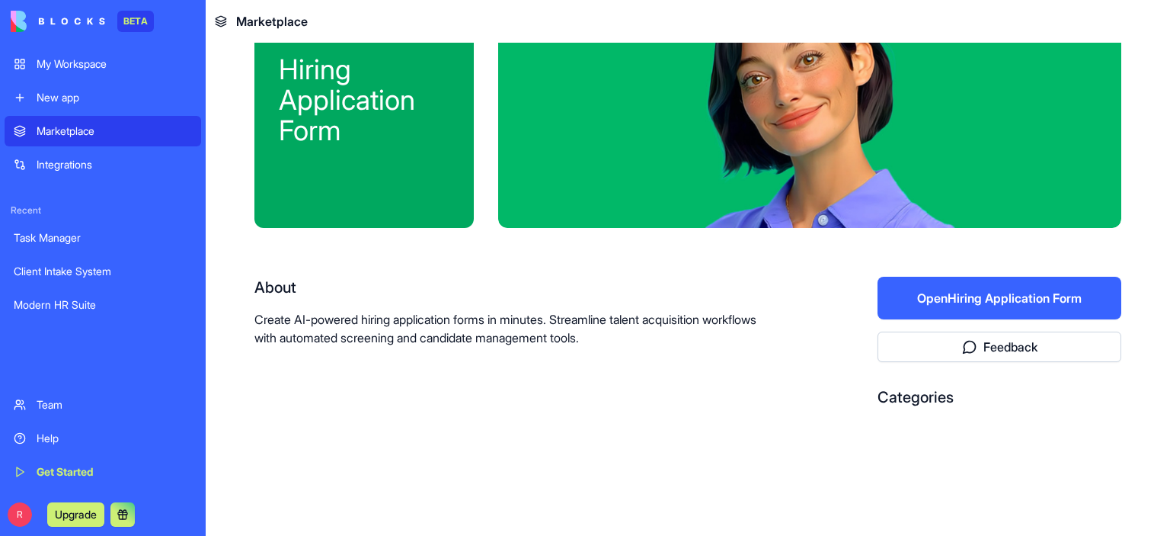
scroll to position [76, 0]
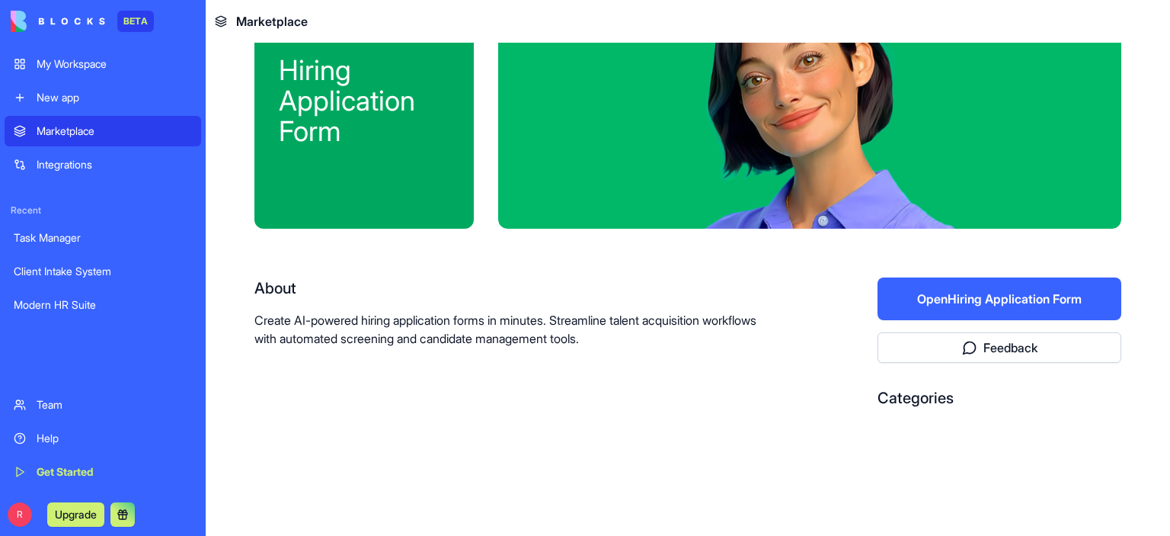
click at [1025, 296] on button "Open Hiring Application Form" at bounding box center [1000, 298] width 244 height 43
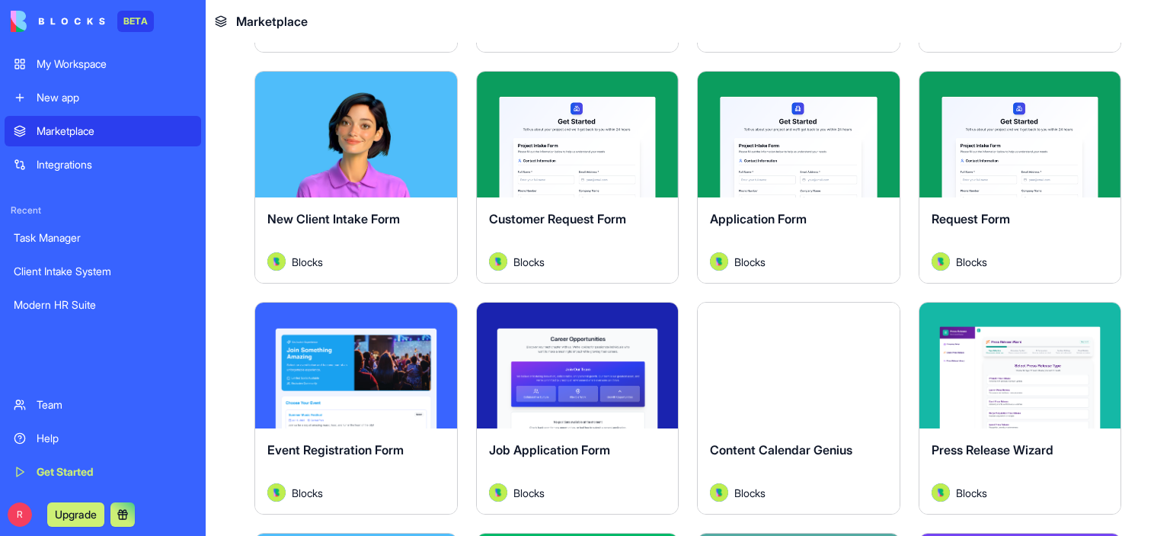
scroll to position [3199, 0]
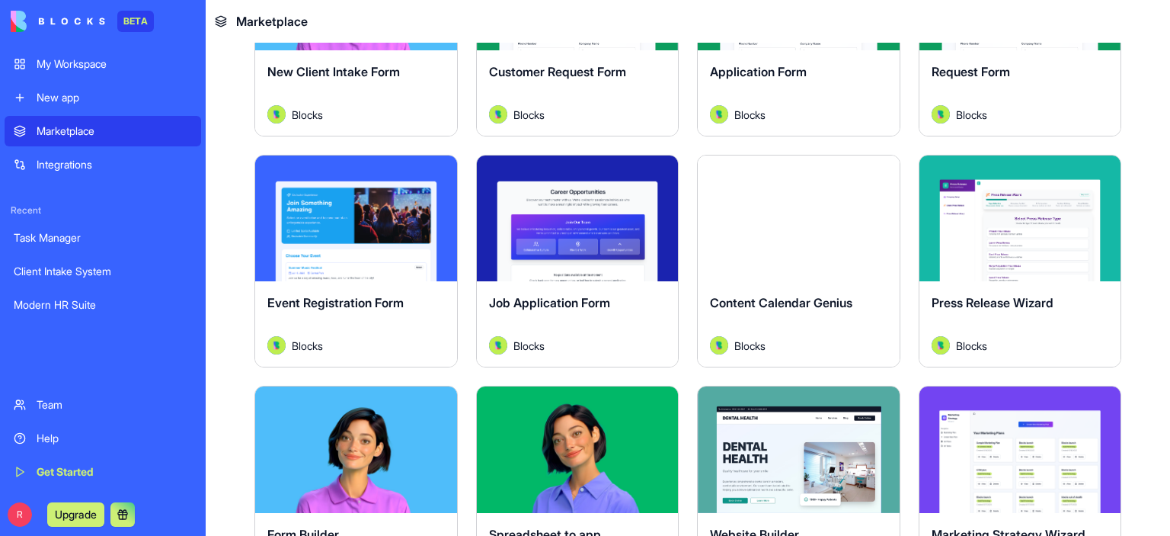
click at [84, 69] on div "My Workspace" at bounding box center [114, 63] width 155 height 15
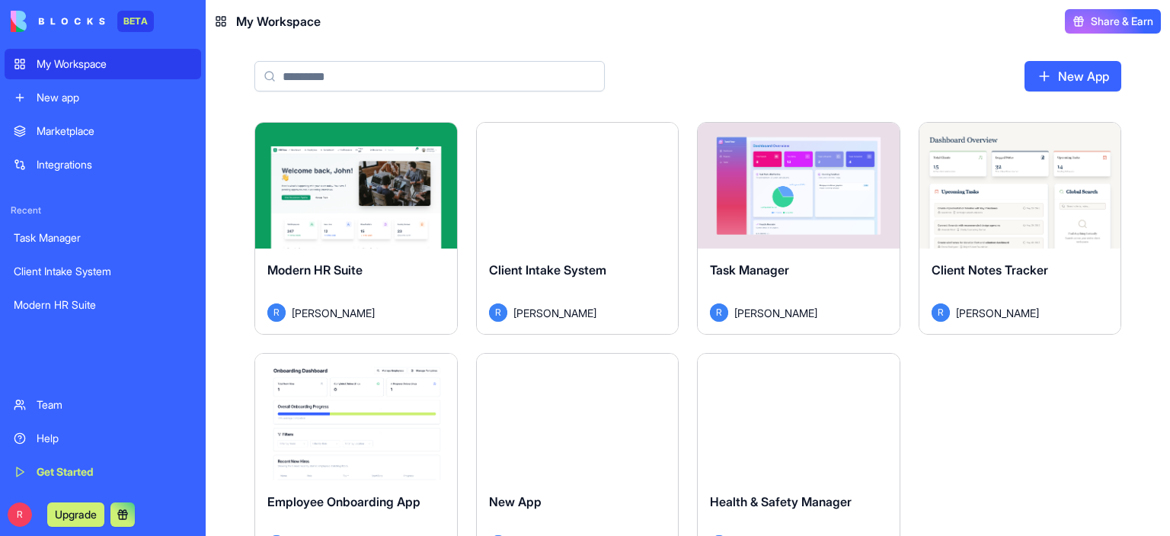
click at [53, 407] on div "Team" at bounding box center [114, 404] width 155 height 15
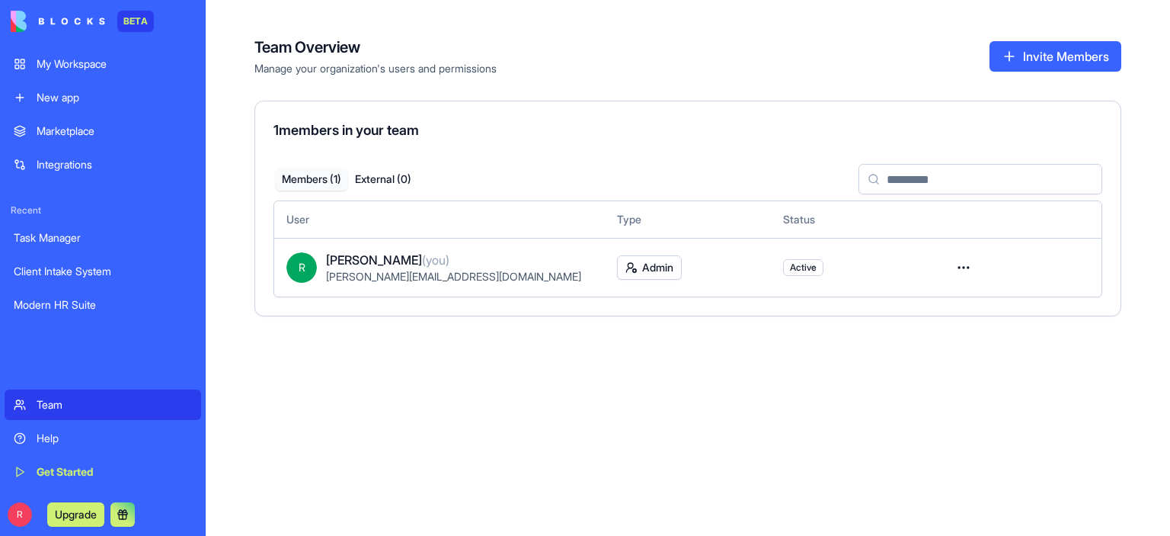
click at [37, 434] on div "Help" at bounding box center [114, 437] width 155 height 15
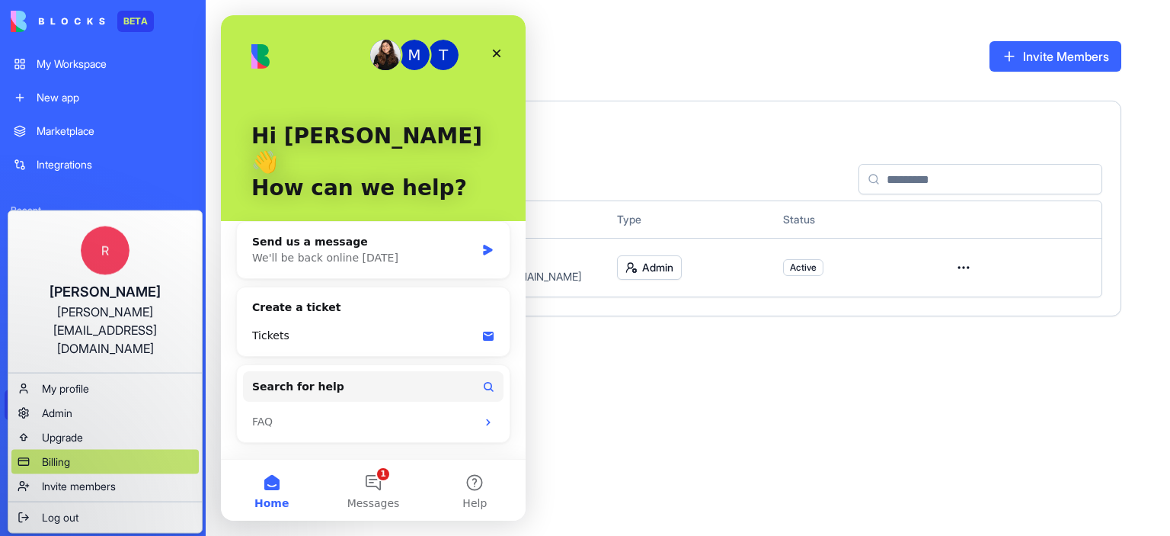
click at [62, 454] on span "Billing" at bounding box center [56, 461] width 28 height 15
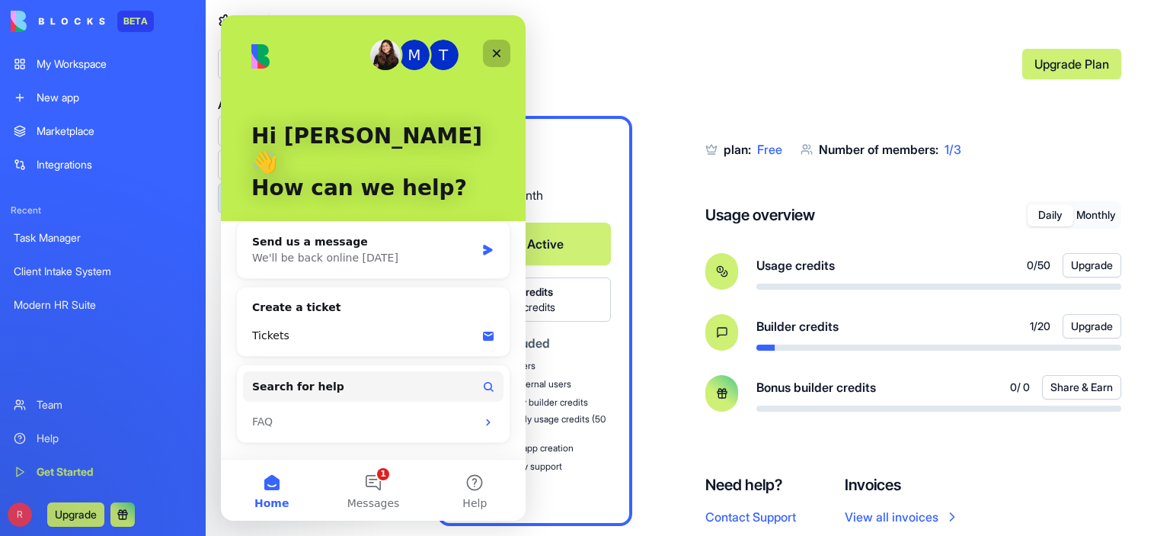
click at [495, 47] on icon "Close" at bounding box center [497, 53] width 12 height 12
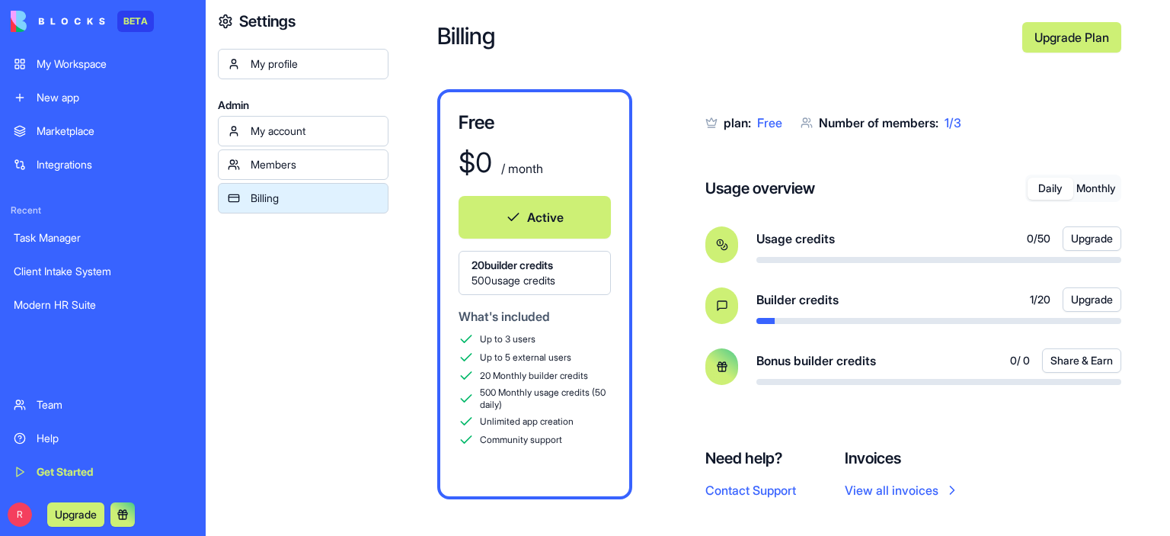
scroll to position [38, 0]
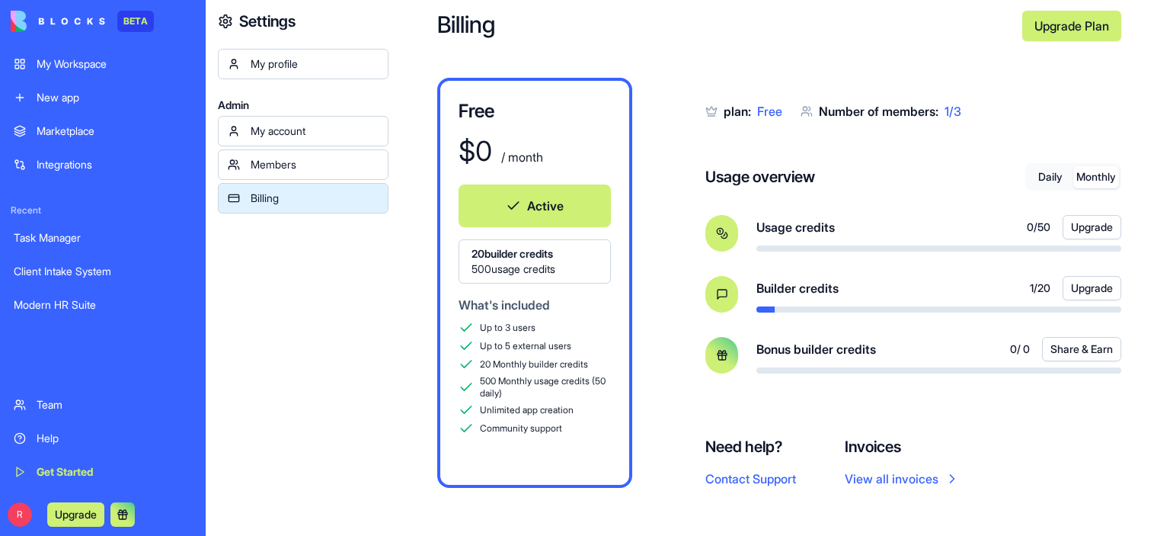
click at [1098, 178] on button "Monthly" at bounding box center [1096, 177] width 46 height 22
click at [308, 159] on div "Members" at bounding box center [315, 164] width 128 height 15
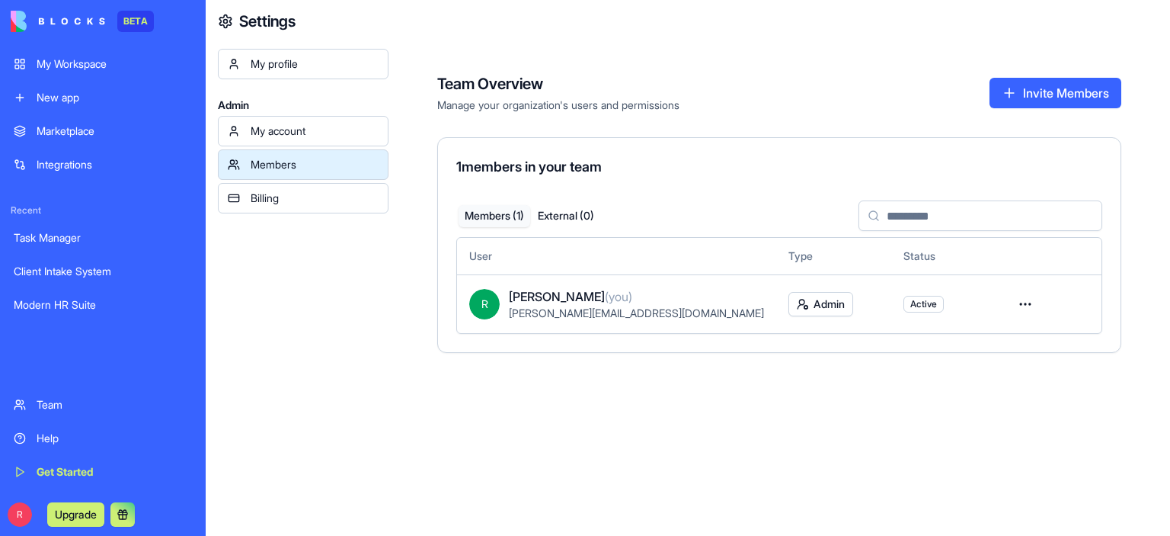
click at [316, 133] on div "My account" at bounding box center [315, 130] width 128 height 15
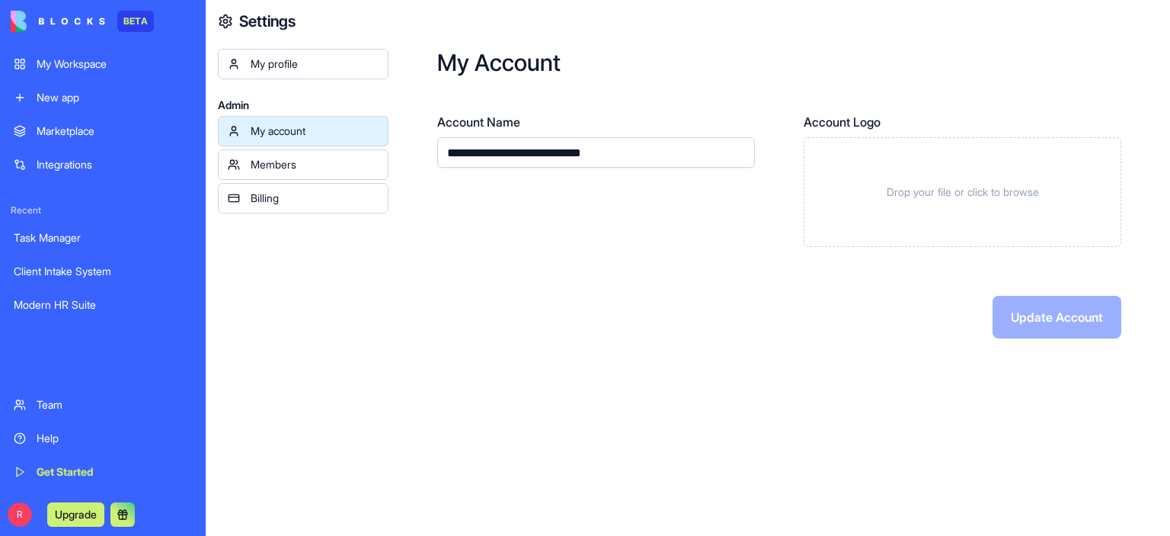
click at [555, 152] on input "**********" at bounding box center [596, 152] width 318 height 30
drag, startPoint x: 451, startPoint y: 154, endPoint x: 428, endPoint y: 154, distance: 22.9
click at [428, 154] on div "**********" at bounding box center [779, 193] width 782 height 387
type input "**********"
click at [1040, 316] on button "Update Account" at bounding box center [1057, 317] width 129 height 43
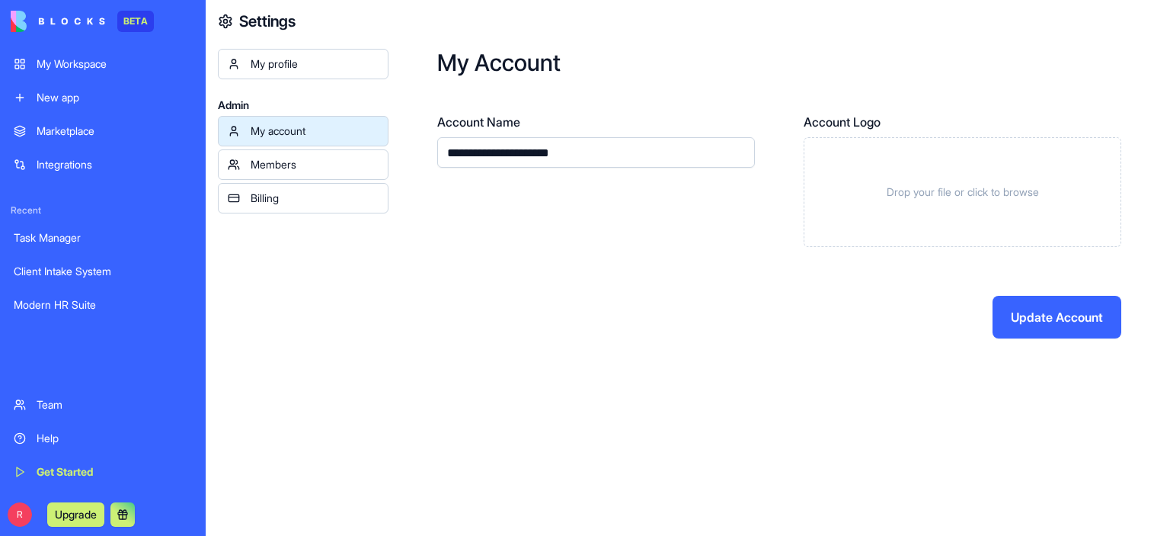
click at [291, 63] on div "My profile" at bounding box center [315, 63] width 128 height 15
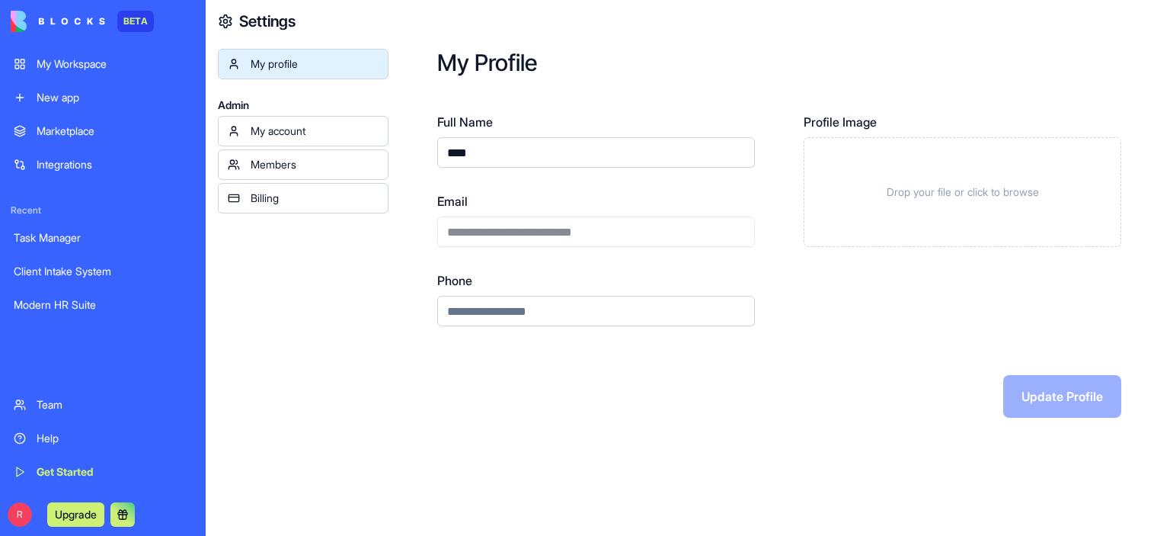
click at [446, 158] on input "****" at bounding box center [596, 152] width 318 height 30
click at [519, 149] on input "****" at bounding box center [596, 152] width 318 height 30
type input "*********"
click at [1076, 393] on button "Update Profile" at bounding box center [1062, 396] width 118 height 43
click at [122, 65] on div "My Workspace" at bounding box center [114, 63] width 155 height 15
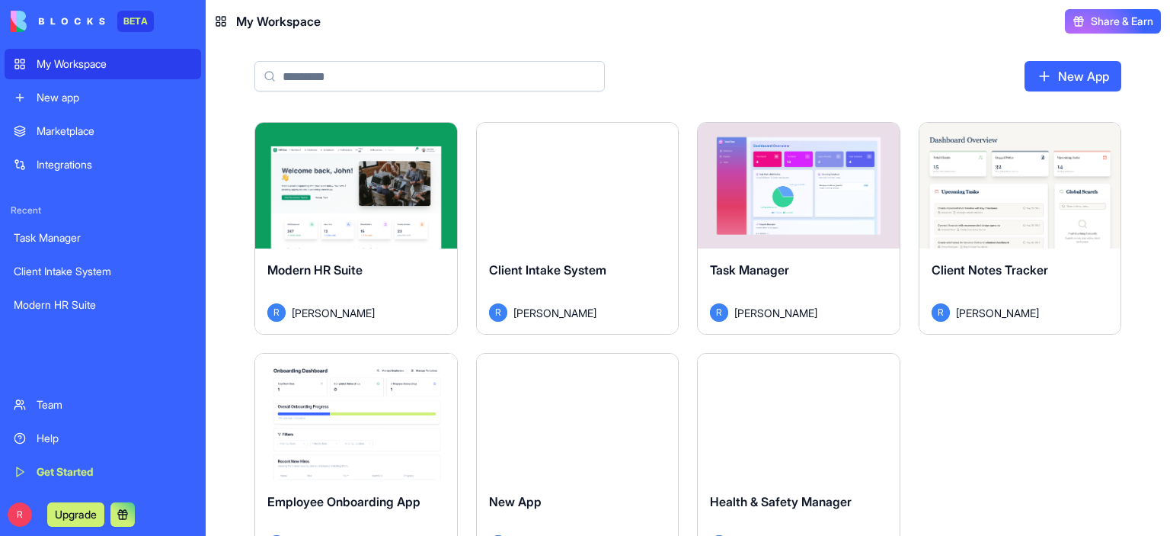
click at [356, 187] on button "Launch" at bounding box center [356, 186] width 114 height 30
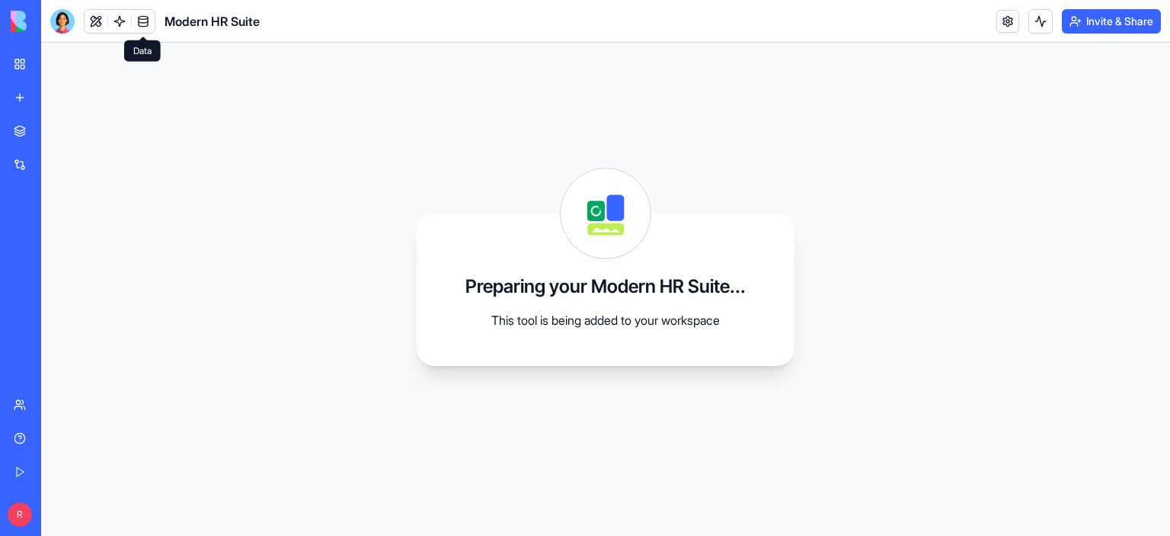
click at [143, 18] on link at bounding box center [143, 21] width 23 height 23
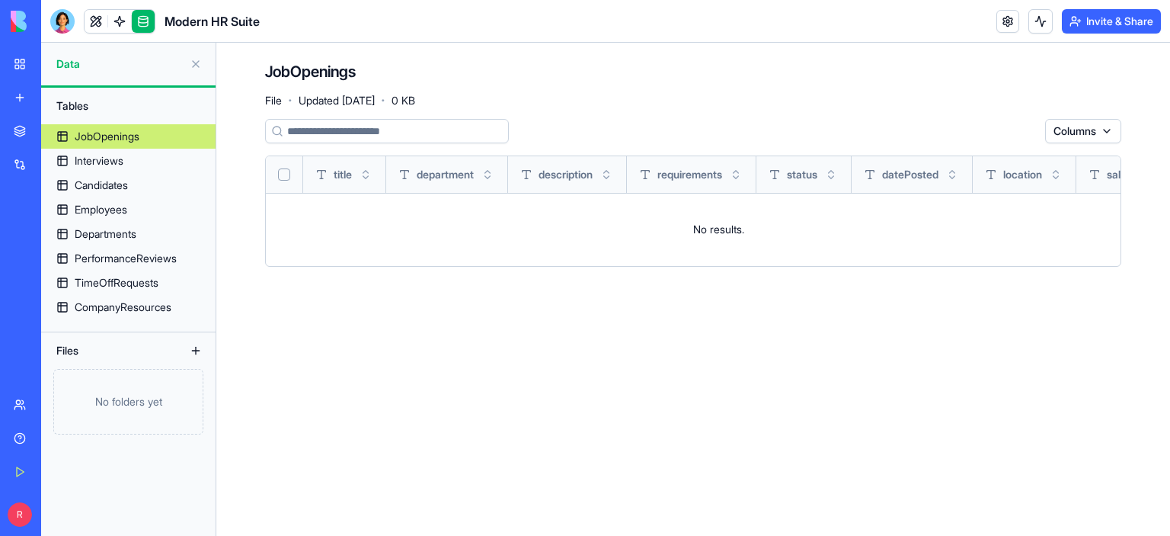
click at [101, 134] on div "JobOpenings" at bounding box center [107, 136] width 65 height 15
click at [1105, 132] on html "BETA My Workspace New app Marketplace Integrations Recent Task Manager Client I…" at bounding box center [585, 268] width 1170 height 536
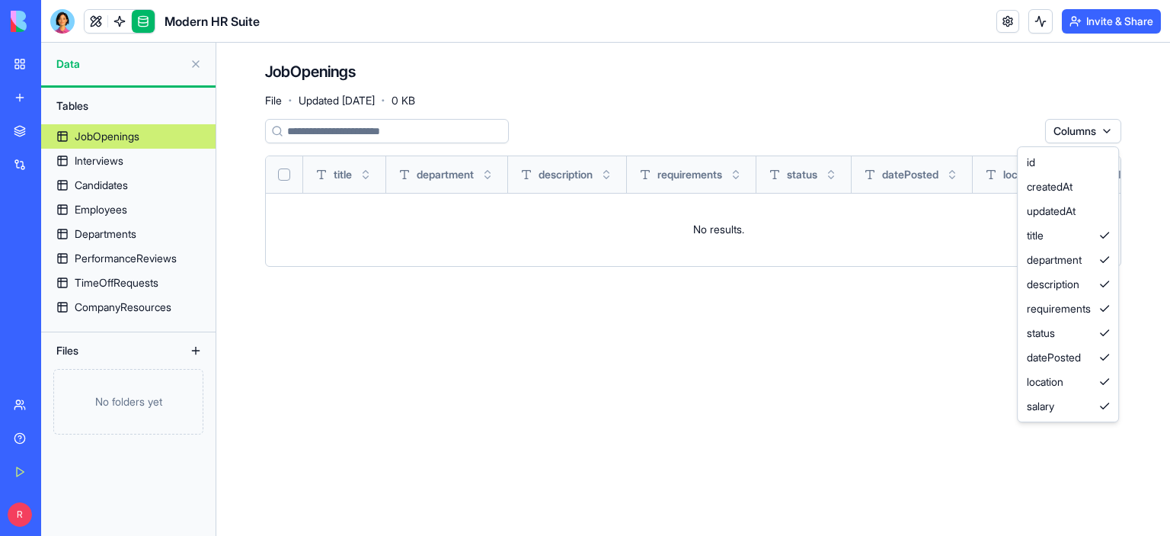
click at [736, 447] on html "BETA My Workspace New app Marketplace Integrations Recent Task Manager Client I…" at bounding box center [585, 268] width 1170 height 536
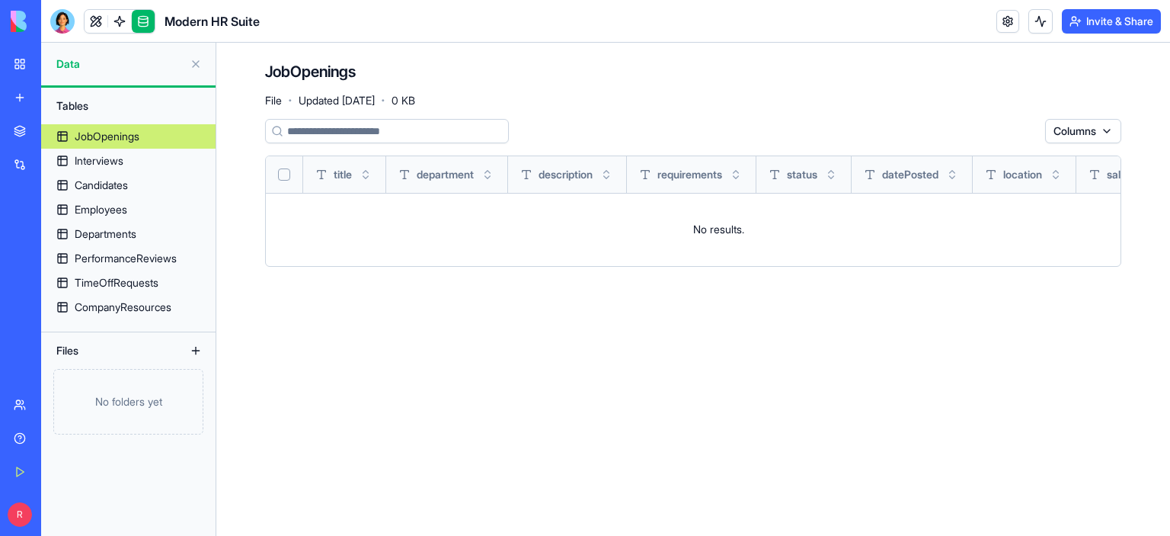
click at [488, 174] on button "Toggle sort" at bounding box center [487, 174] width 15 height 15
click at [491, 174] on button "Toggle sort" at bounding box center [487, 174] width 15 height 15
click at [593, 181] on span "description" at bounding box center [566, 174] width 54 height 15
click at [614, 176] on button "Toggle sort" at bounding box center [606, 174] width 15 height 15
click at [123, 162] on div "Interviews" at bounding box center [99, 160] width 49 height 15
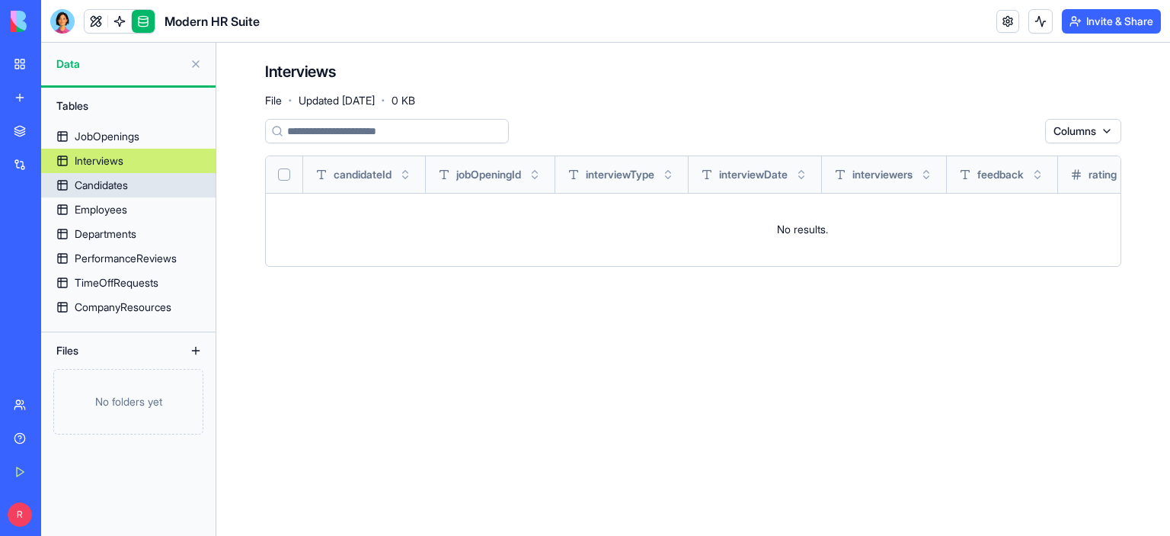
click at [114, 181] on div "Candidates" at bounding box center [101, 184] width 53 height 15
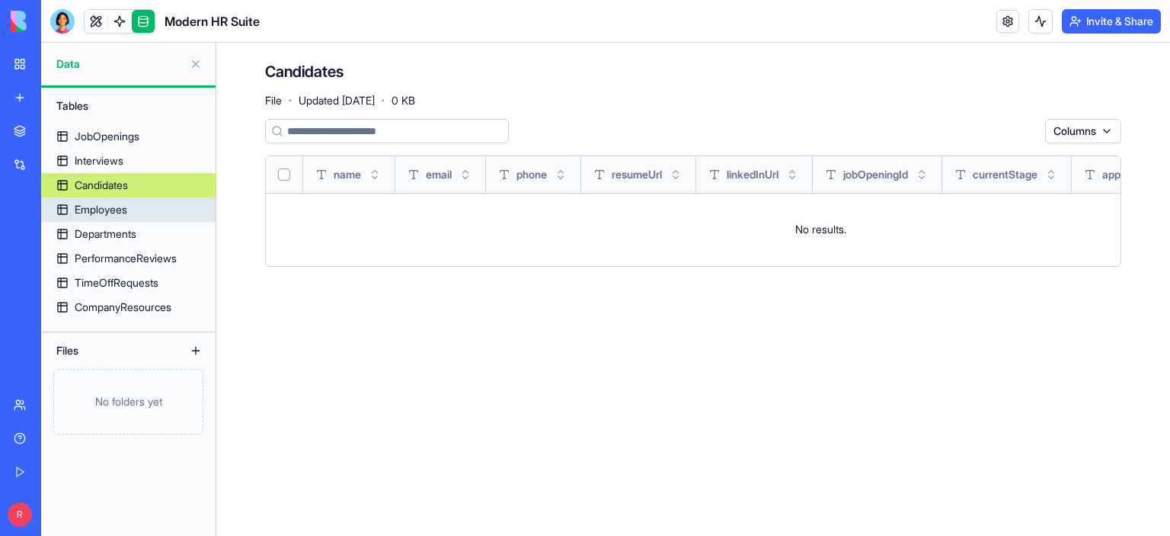
click at [118, 210] on div "Employees" at bounding box center [101, 209] width 53 height 15
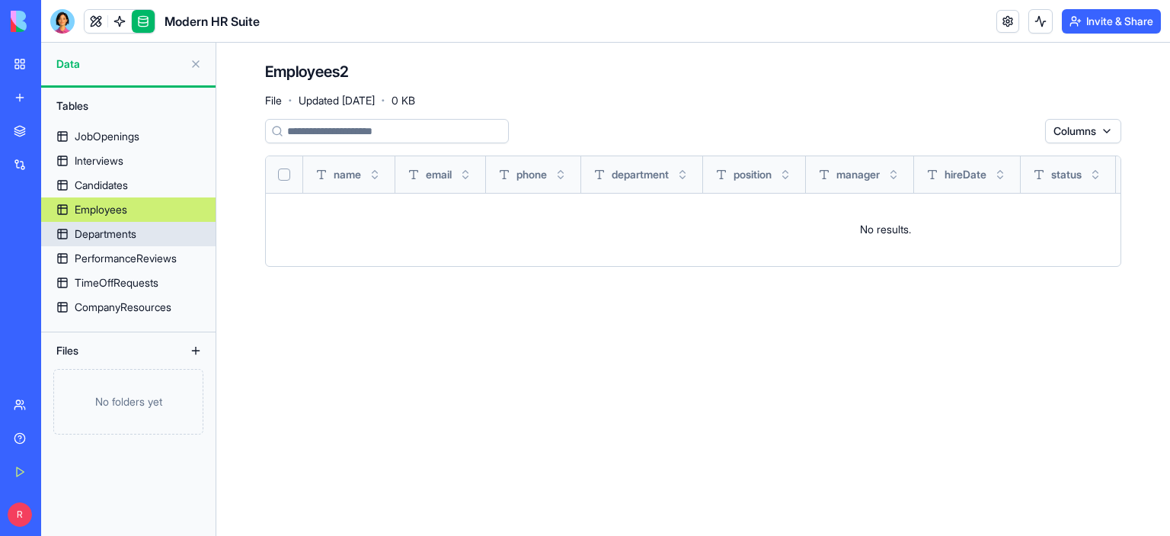
click at [129, 238] on div "Departments" at bounding box center [106, 233] width 62 height 15
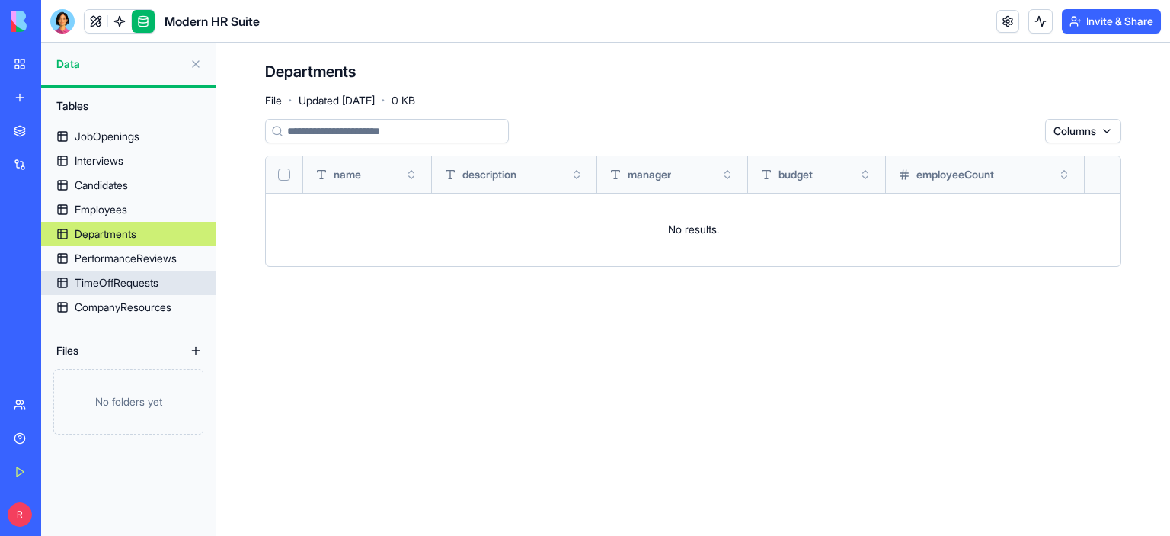
click at [124, 285] on div "TimeOffRequests" at bounding box center [117, 282] width 84 height 15
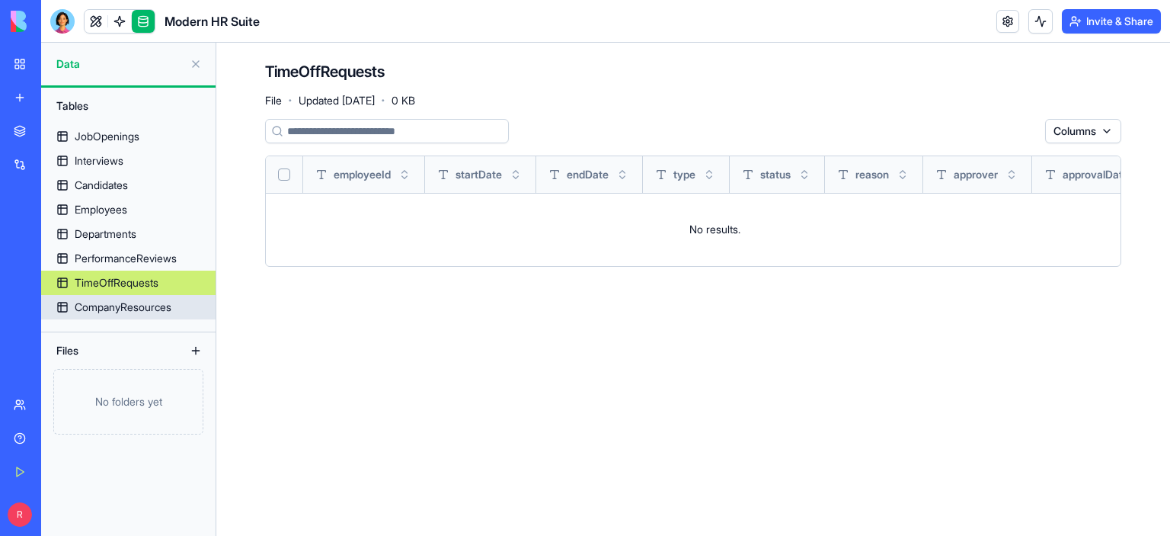
click at [133, 309] on div "CompanyResources" at bounding box center [123, 306] width 97 height 15
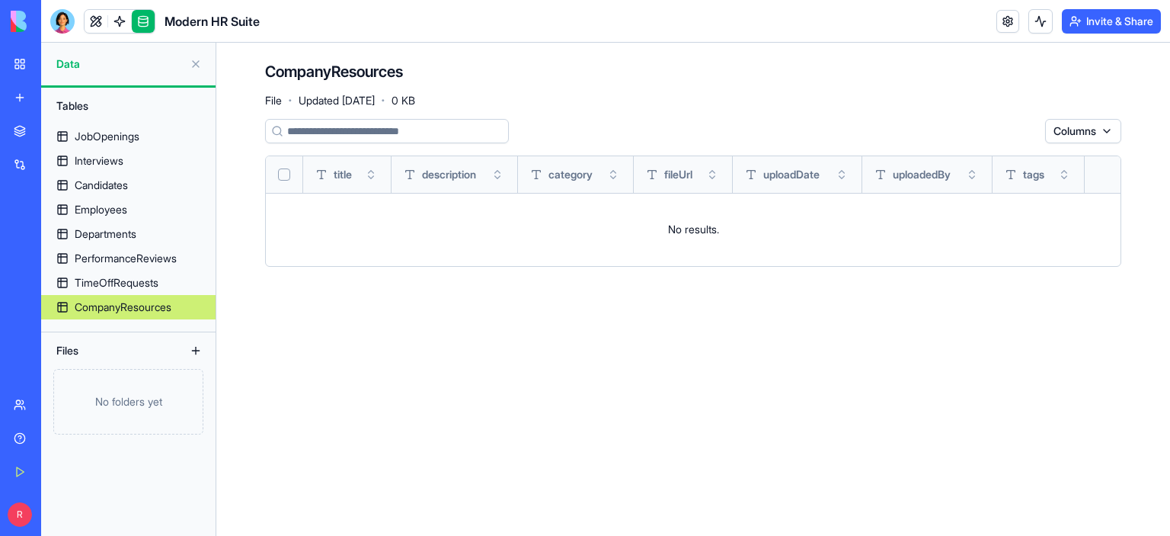
click at [56, 64] on div "My Workspace" at bounding box center [47, 63] width 20 height 15
